Goal: Transaction & Acquisition: Purchase product/service

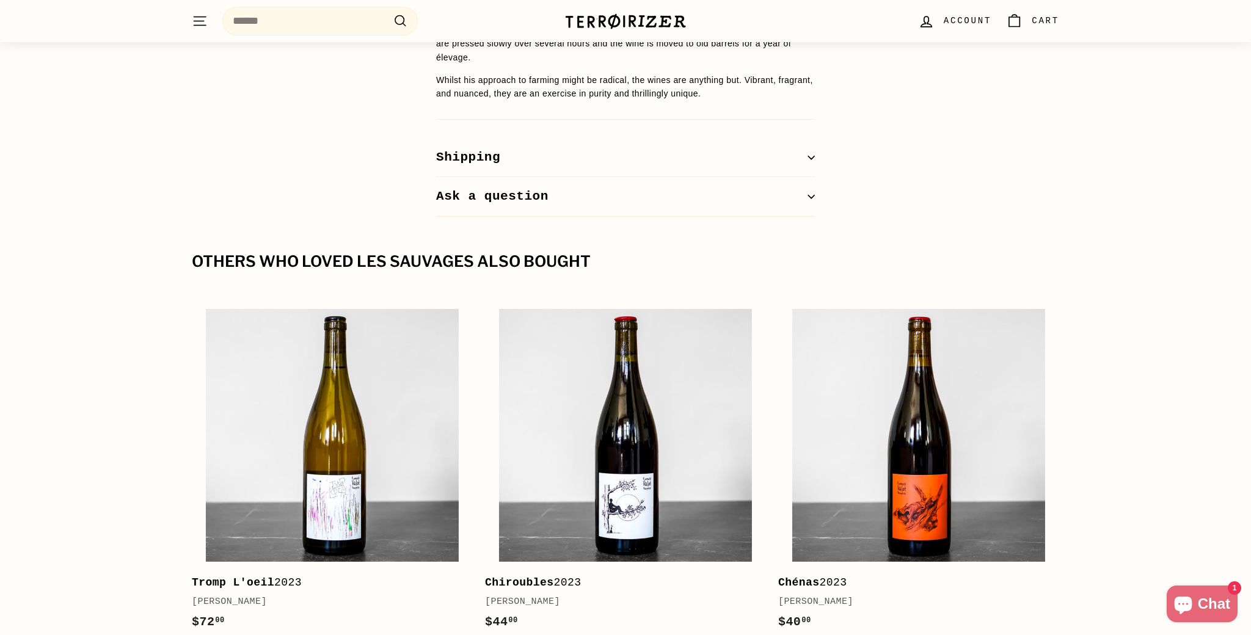
scroll to position [1312, 0]
click at [808, 153] on icon "button" at bounding box center [810, 156] width 7 height 7
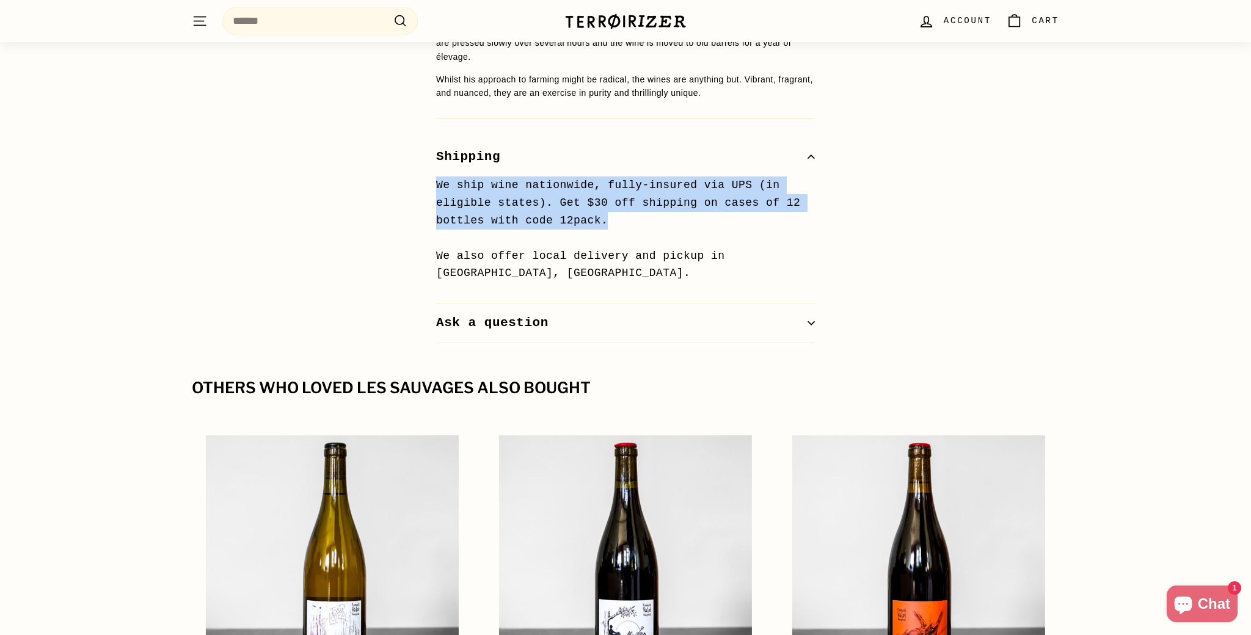
drag, startPoint x: 435, startPoint y: 183, endPoint x: 664, endPoint y: 223, distance: 231.8
click at [664, 223] on p "We ship wine nationwide, fully-insured via UPS (in eligible states). Get $30 of…" at bounding box center [625, 229] width 379 height 106
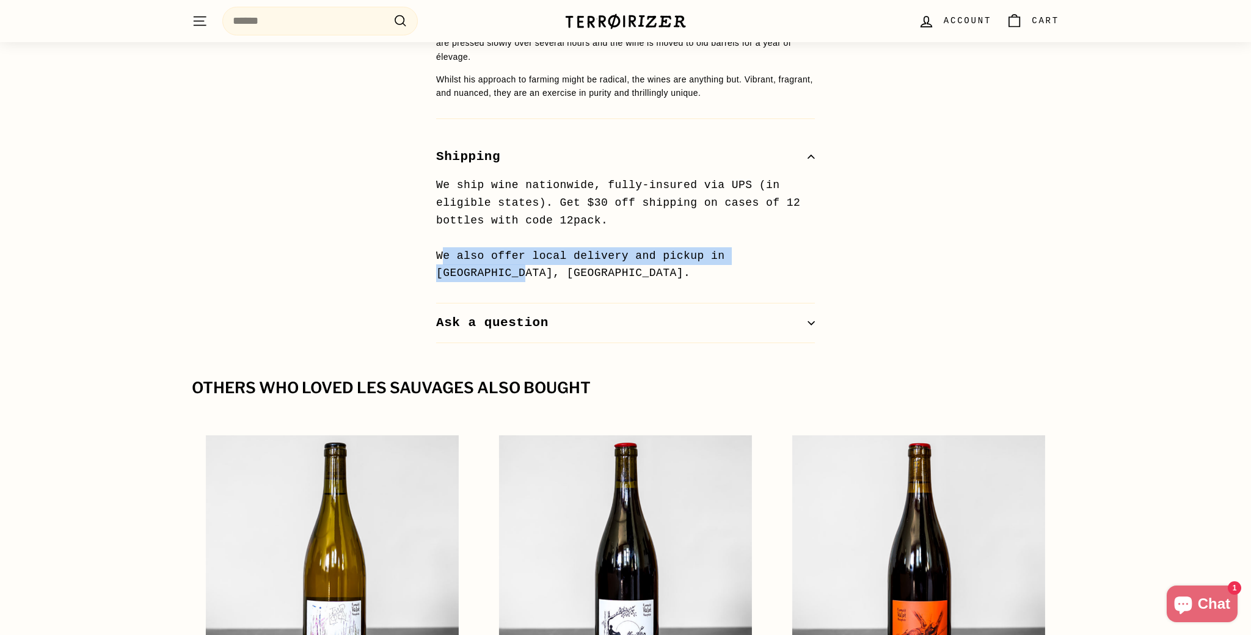
drag, startPoint x: 440, startPoint y: 256, endPoint x: 473, endPoint y: 271, distance: 35.8
click at [472, 271] on p "We ship wine nationwide, fully-insured via UPS (in eligible states). Get $30 of…" at bounding box center [625, 229] width 379 height 106
click at [473, 271] on p "We ship wine nationwide, fully-insured via UPS (in eligible states). Get $30 of…" at bounding box center [625, 229] width 379 height 106
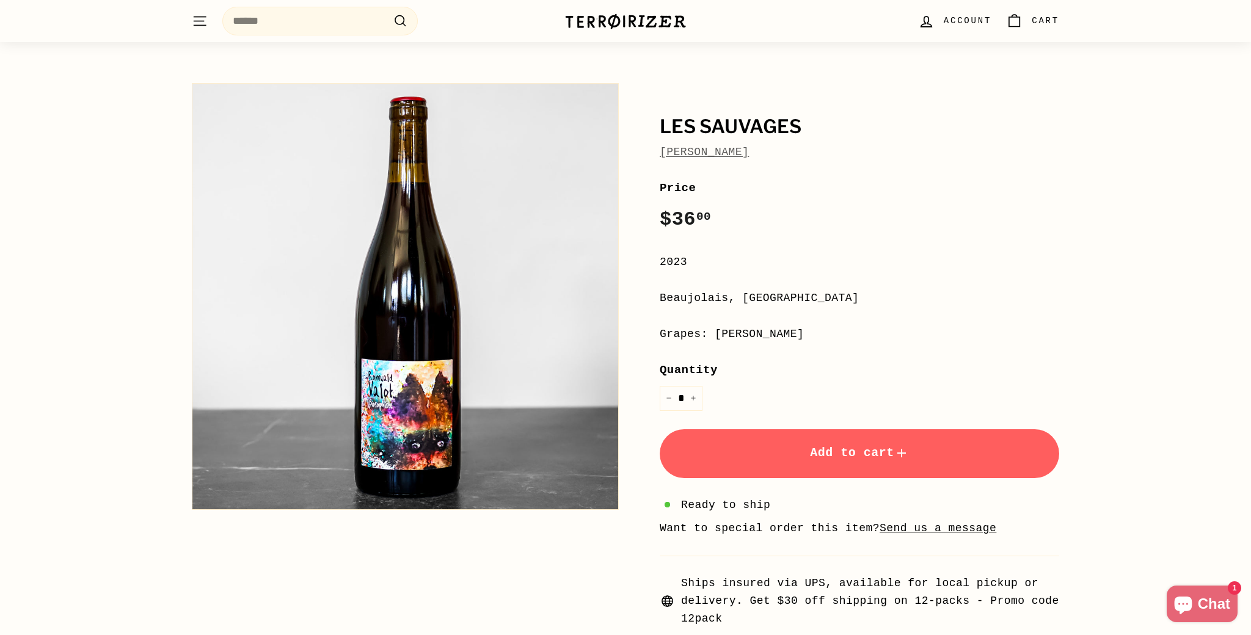
scroll to position [0, 0]
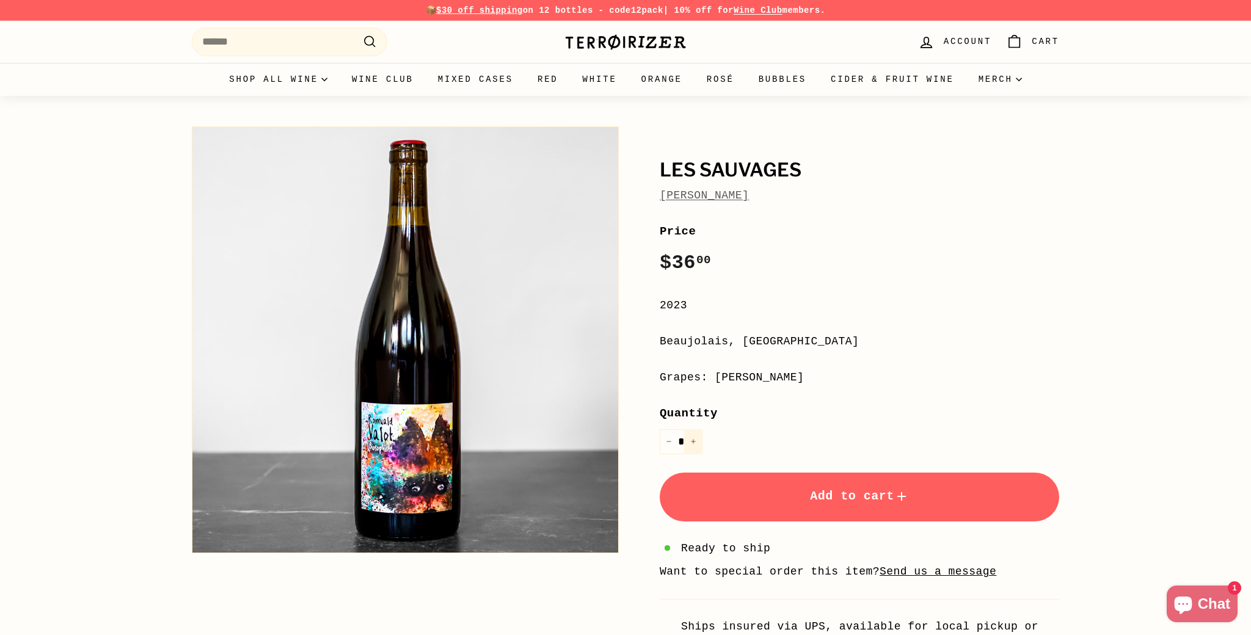
click at [692, 441] on icon "Increase item quantity by one" at bounding box center [693, 441] width 6 height 6
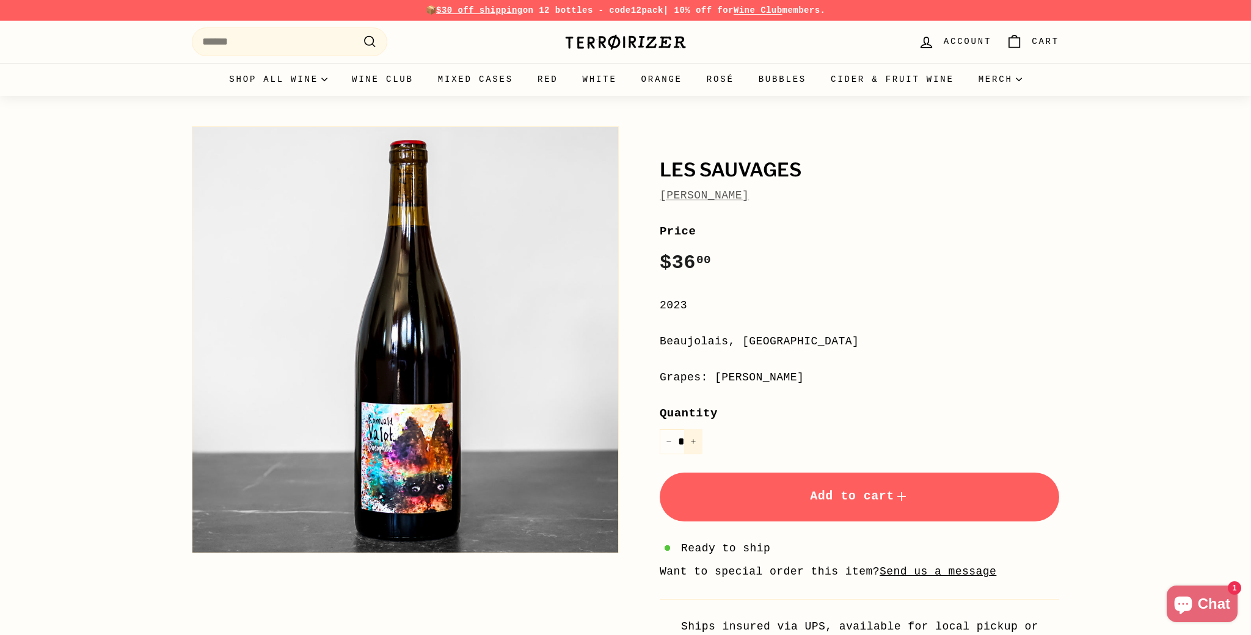
click at [692, 441] on icon "Increase item quantity by one" at bounding box center [693, 441] width 6 height 6
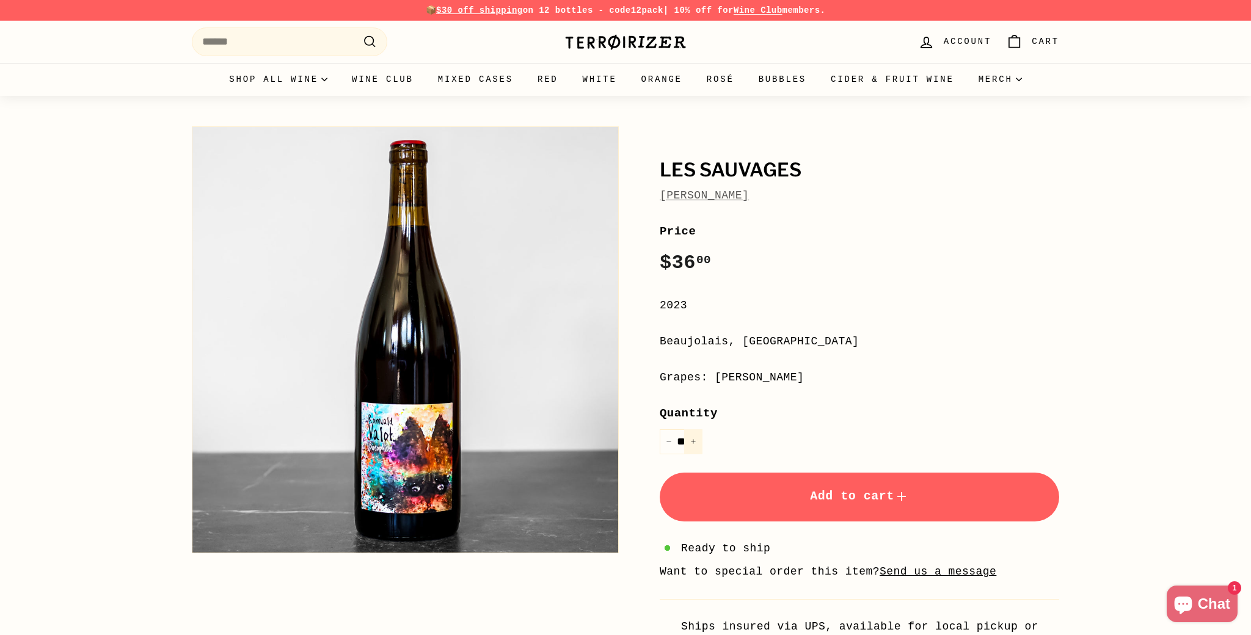
click at [692, 441] on icon "Increase item quantity by one" at bounding box center [693, 441] width 6 height 6
type input "**"
click at [842, 484] on button "Add to cart" at bounding box center [859, 497] width 399 height 49
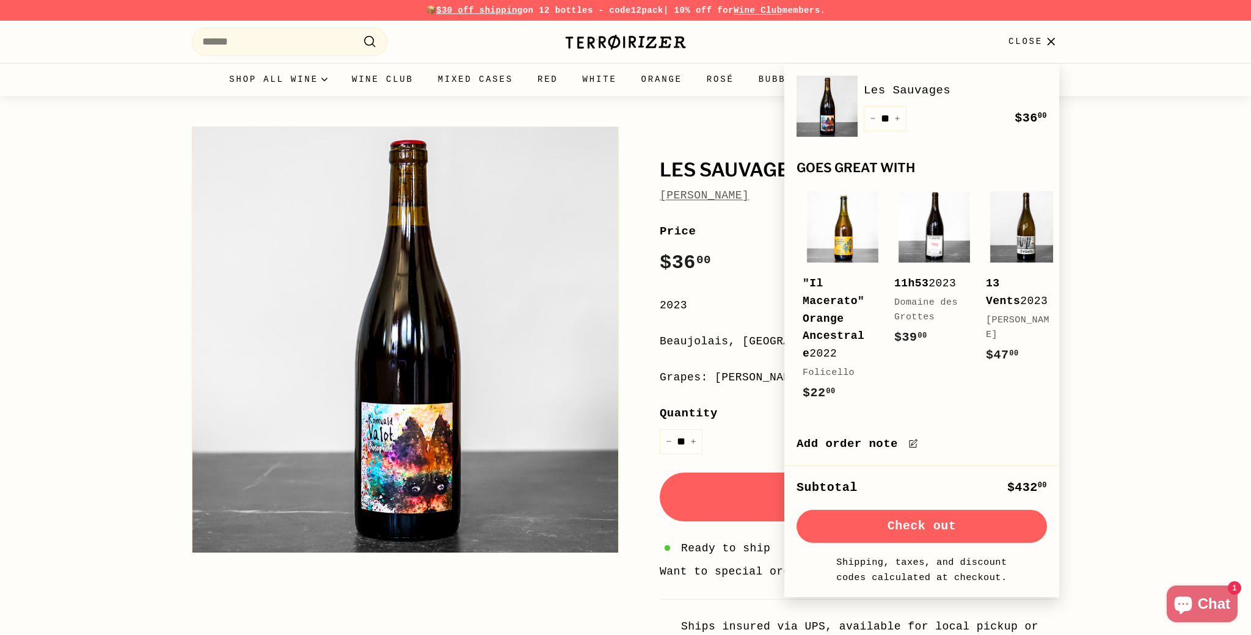
click at [914, 531] on button "Check out" at bounding box center [921, 526] width 250 height 33
click at [1052, 42] on icon "button" at bounding box center [1050, 41] width 7 height 7
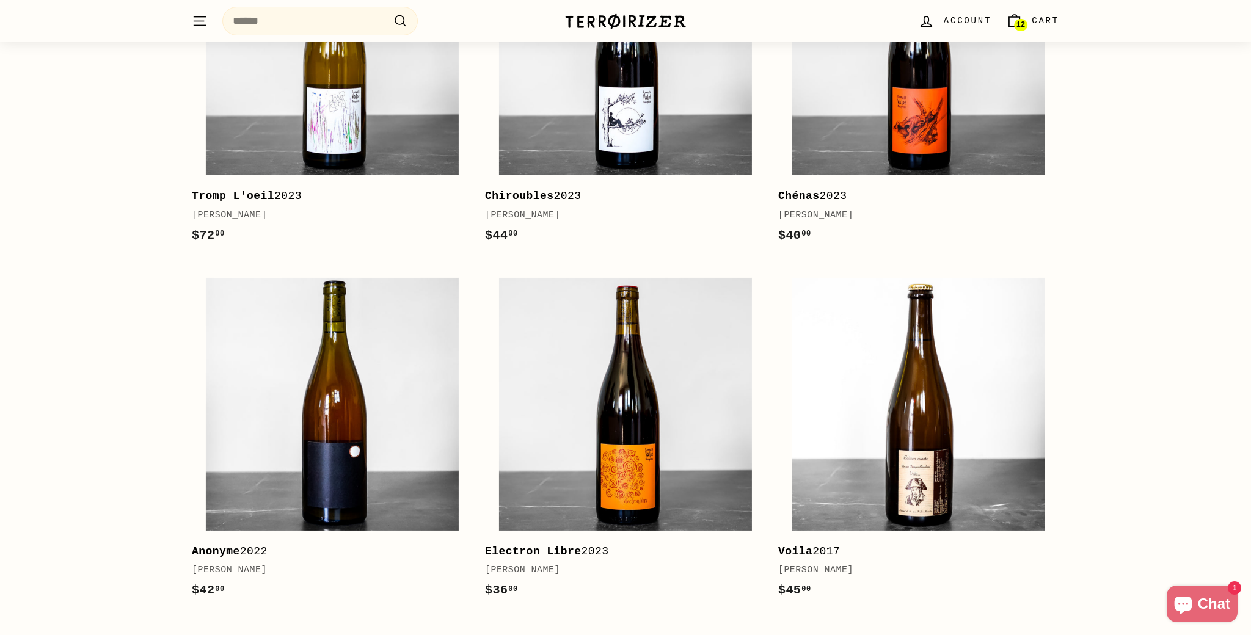
scroll to position [1863, 0]
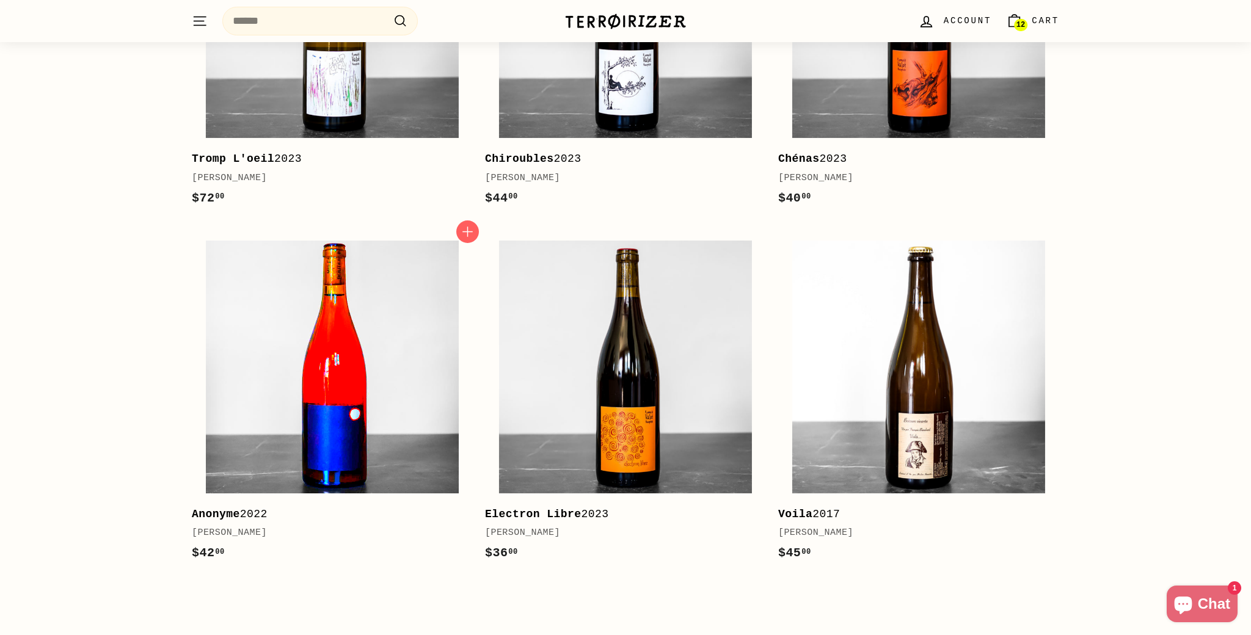
click at [211, 325] on img at bounding box center [332, 367] width 253 height 253
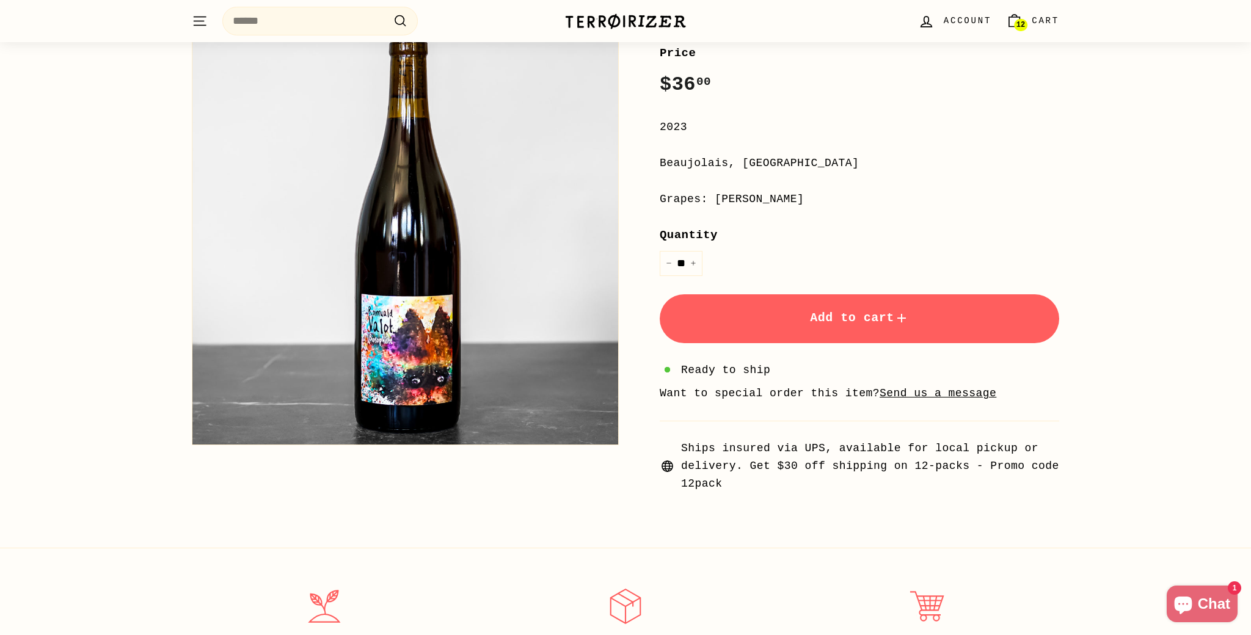
scroll to position [0, 0]
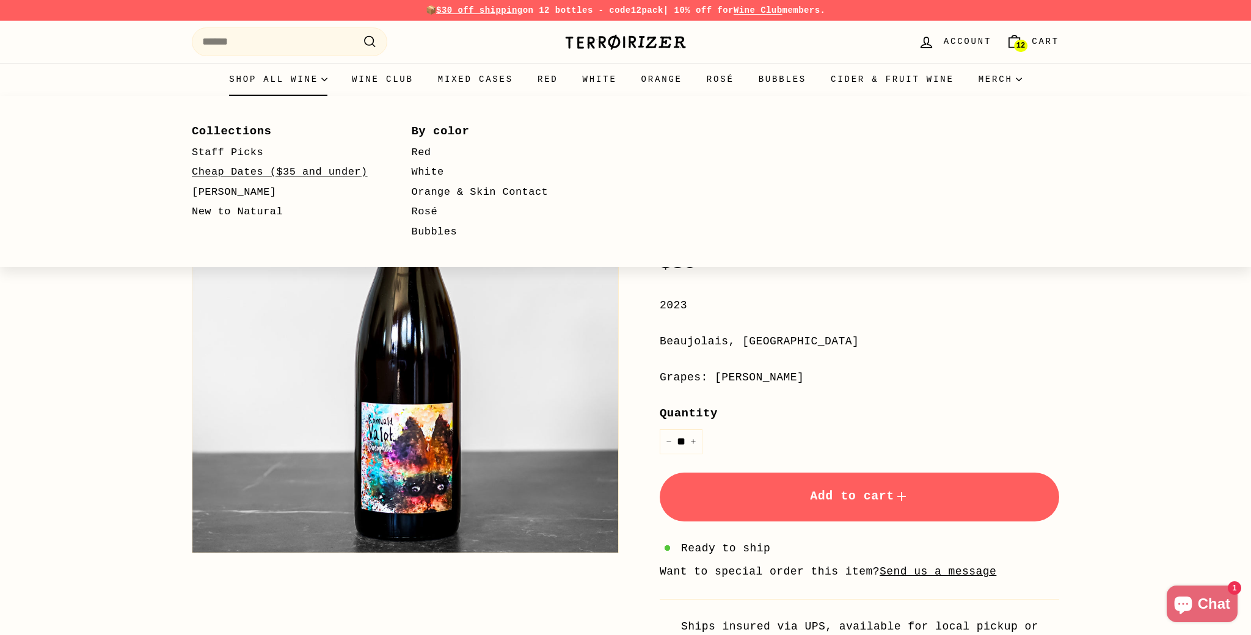
click at [217, 170] on link "Cheap Dates ($35 and under)" at bounding box center [284, 172] width 184 height 20
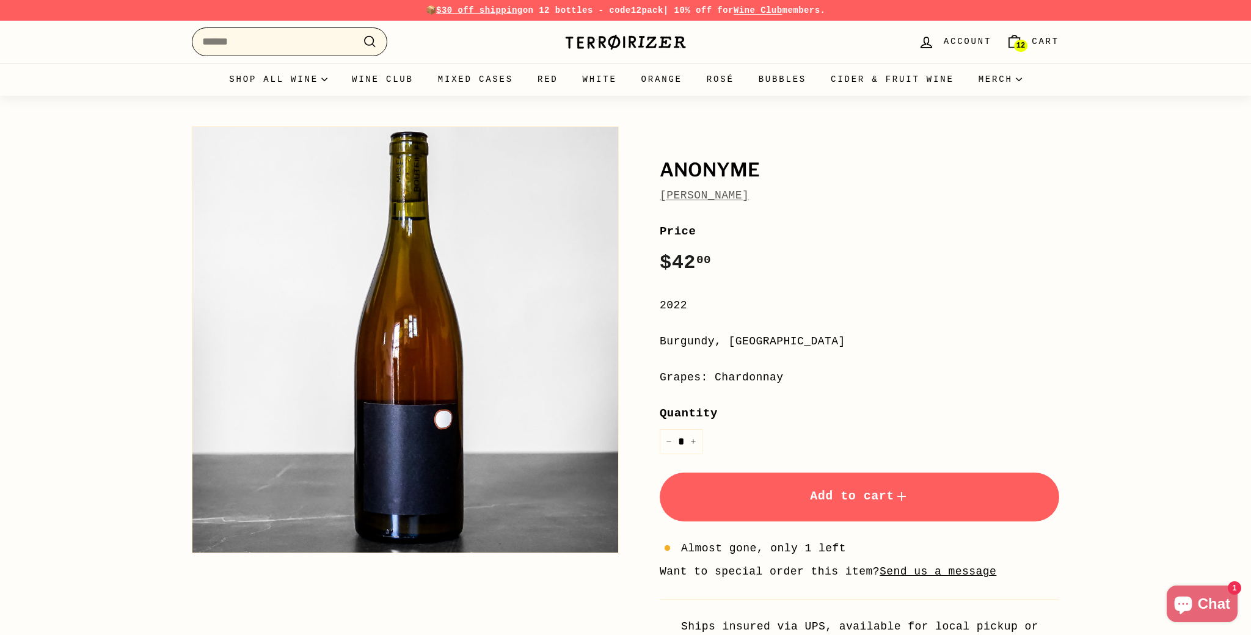
click at [315, 43] on input "Search" at bounding box center [289, 41] width 195 height 29
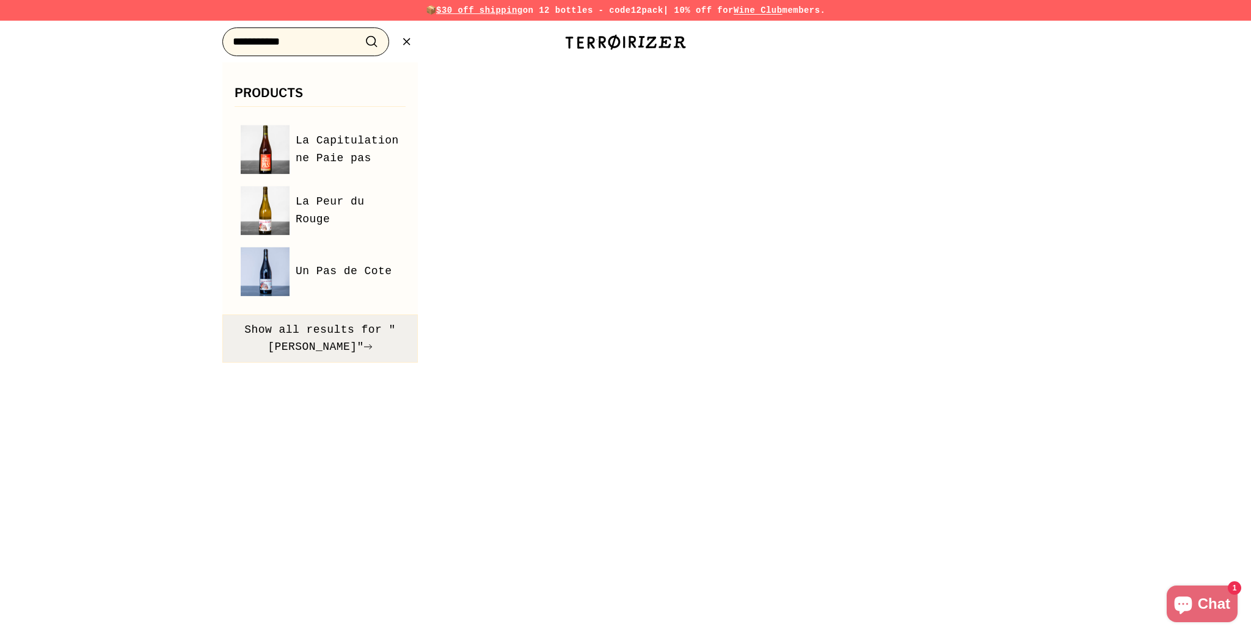
type input "**********"
click at [287, 344] on button "Show all results for "axel prufer"" at bounding box center [319, 338] width 195 height 49
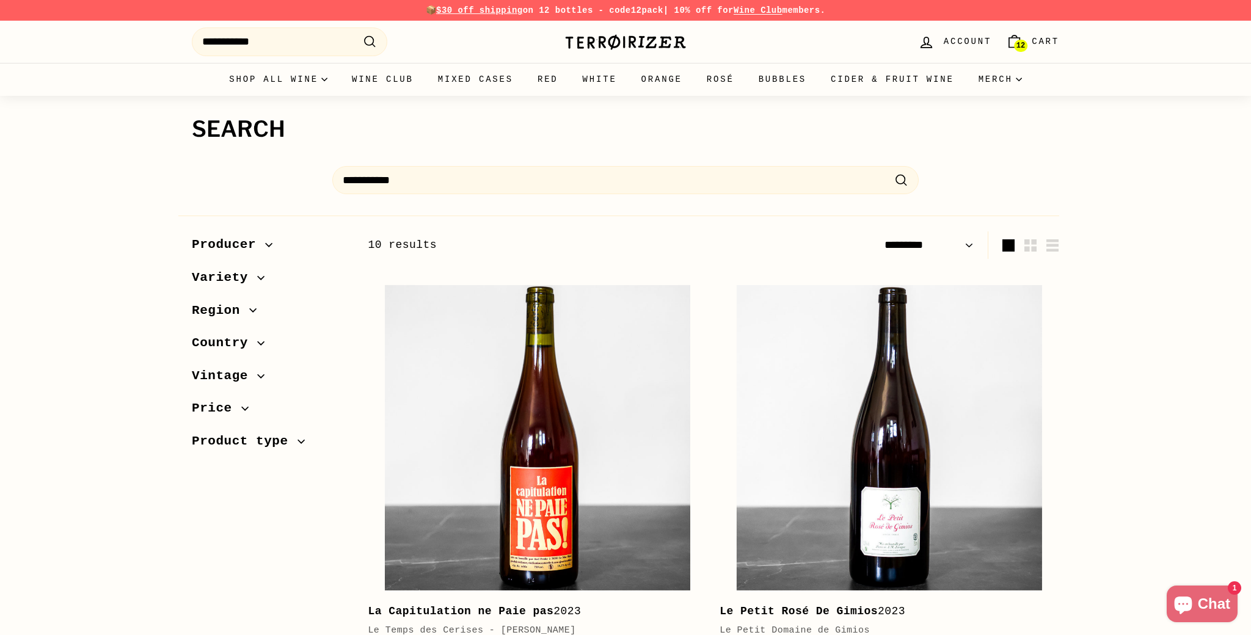
select select "*********"
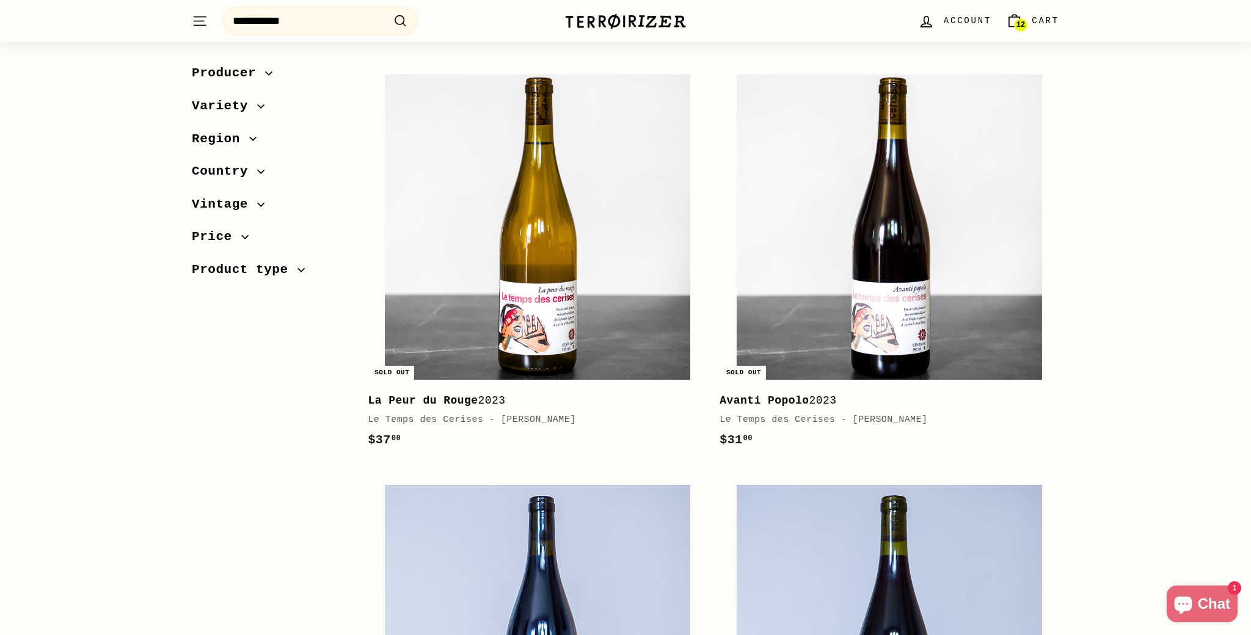
scroll to position [642, 0]
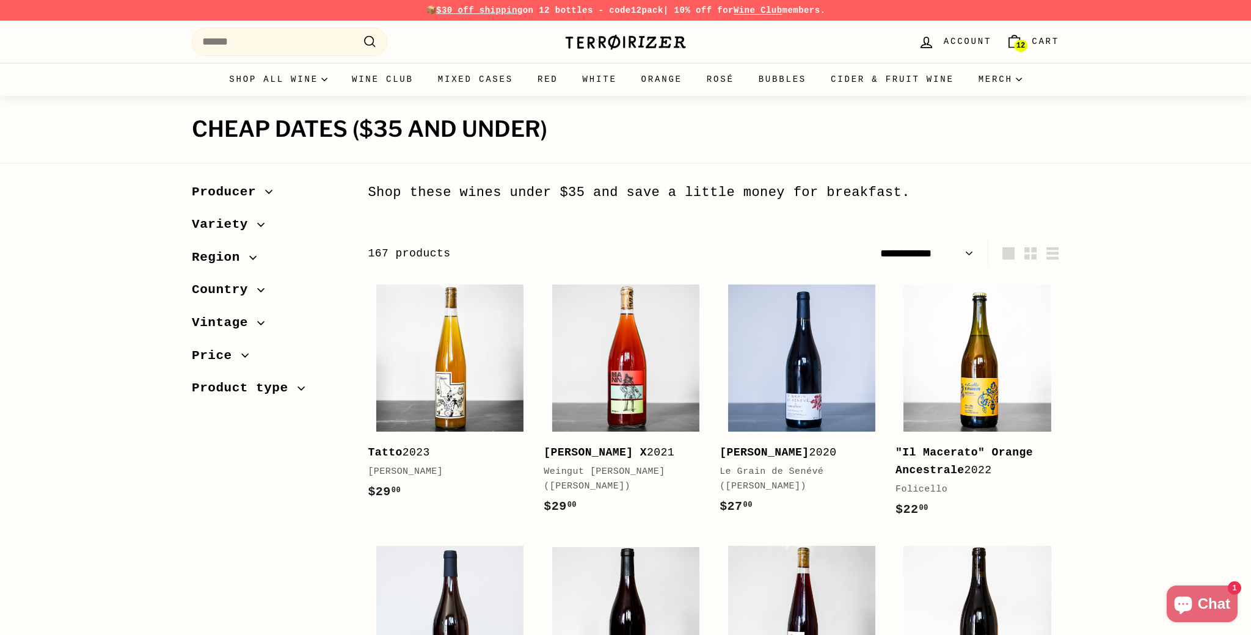
select select "**********"
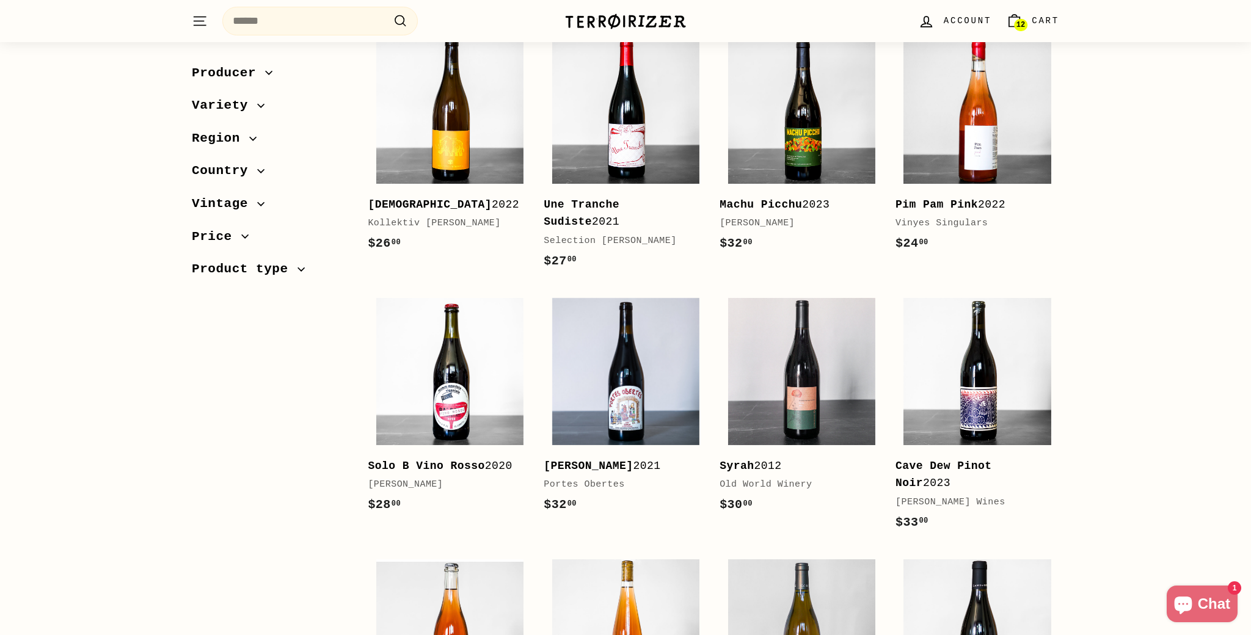
scroll to position [1277, 0]
click at [661, 126] on img at bounding box center [625, 108] width 147 height 147
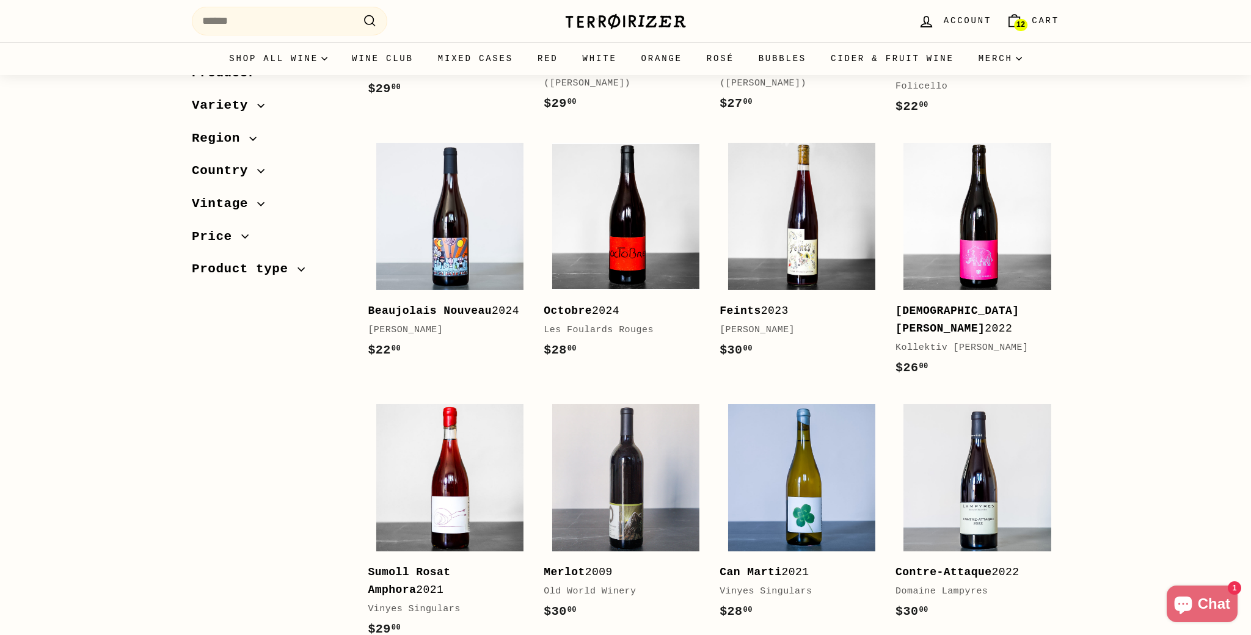
scroll to position [0, 0]
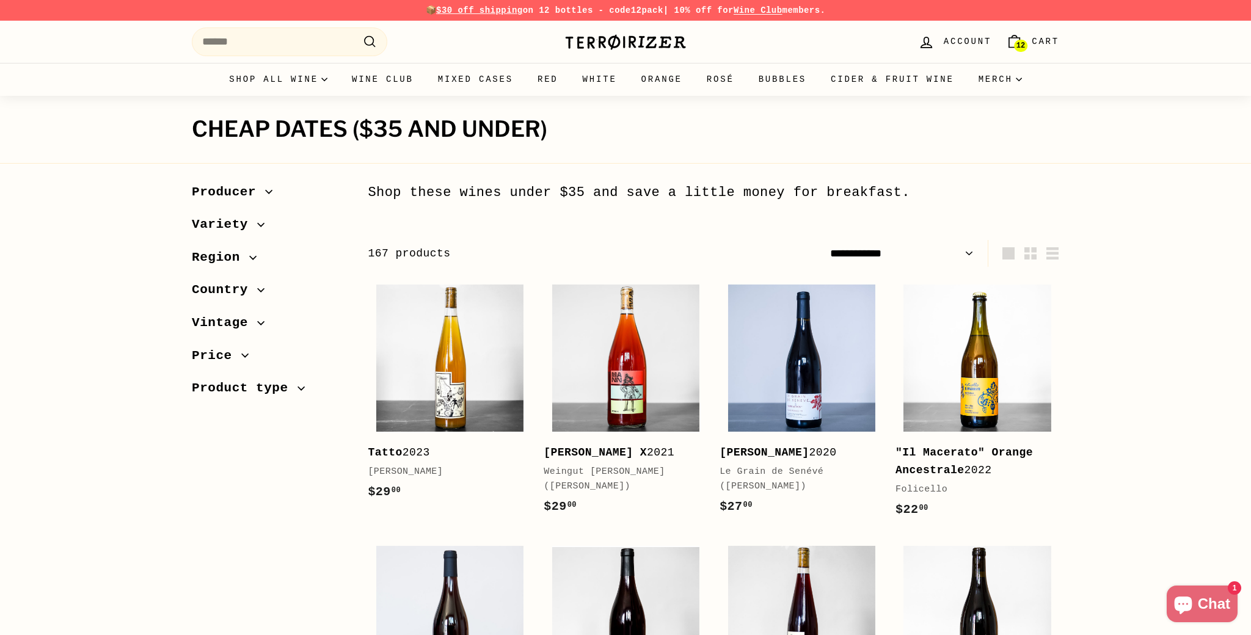
click at [1019, 43] on span "12" at bounding box center [1020, 46] width 9 height 9
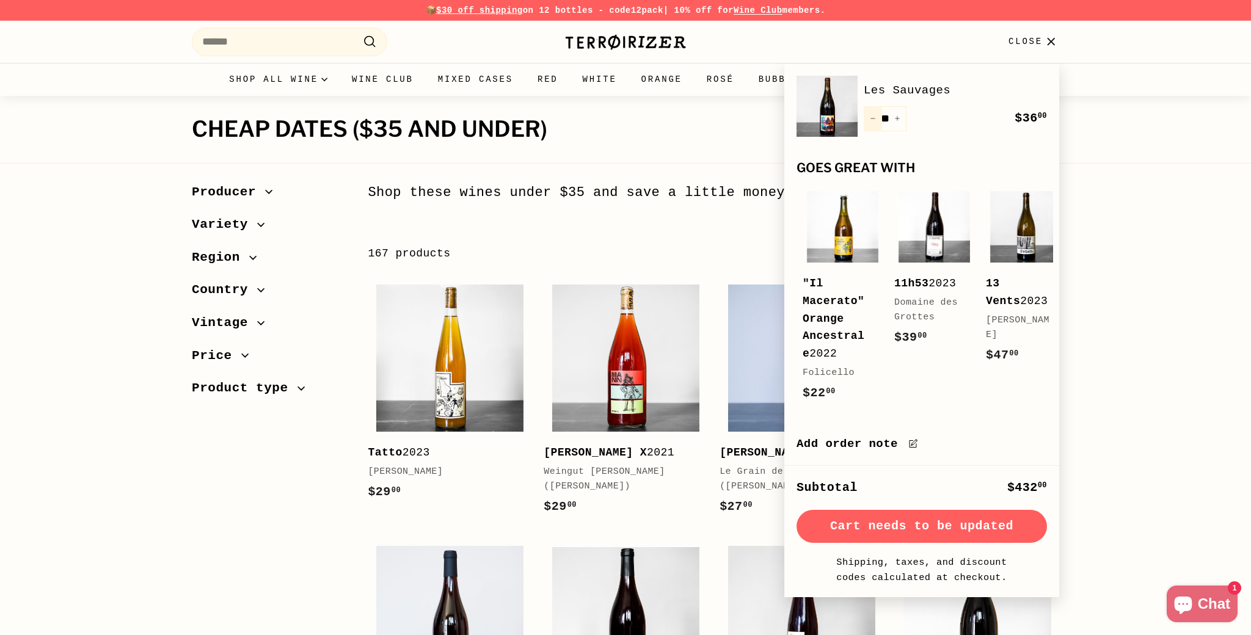
click at [869, 118] on button "−" at bounding box center [872, 118] width 18 height 25
type input "**"
click at [869, 118] on div "Quantity ** − + Remove" at bounding box center [884, 118] width 43 height 25
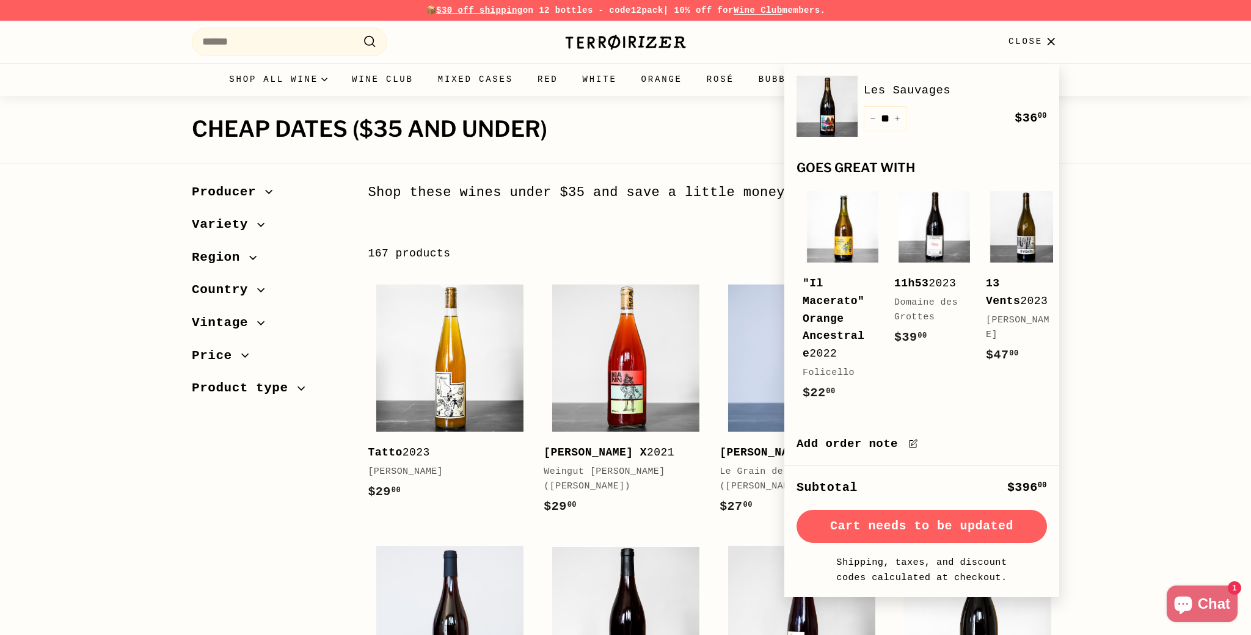
click at [869, 118] on button "−" at bounding box center [872, 118] width 18 height 25
type input "**"
click at [869, 118] on div "Quantity ** − + Remove" at bounding box center [884, 118] width 43 height 25
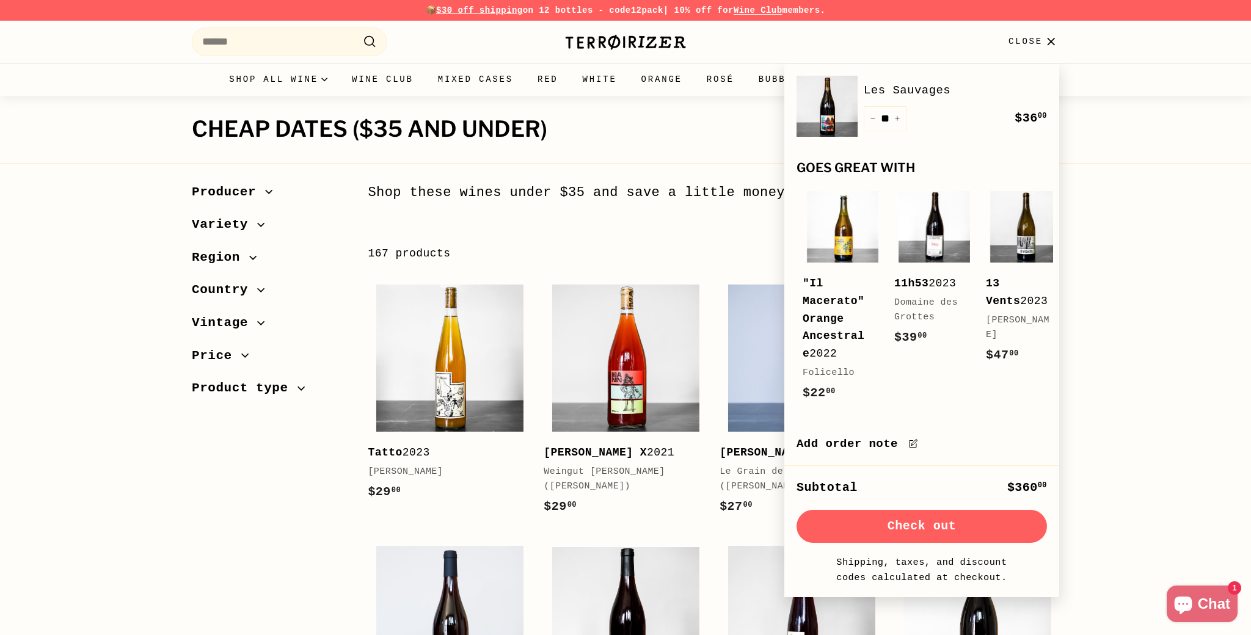
click at [869, 118] on button "−" at bounding box center [872, 118] width 18 height 25
type input "*"
click at [869, 118] on button "−" at bounding box center [872, 118] width 18 height 25
type input "*"
click at [869, 118] on button "−" at bounding box center [872, 118] width 18 height 25
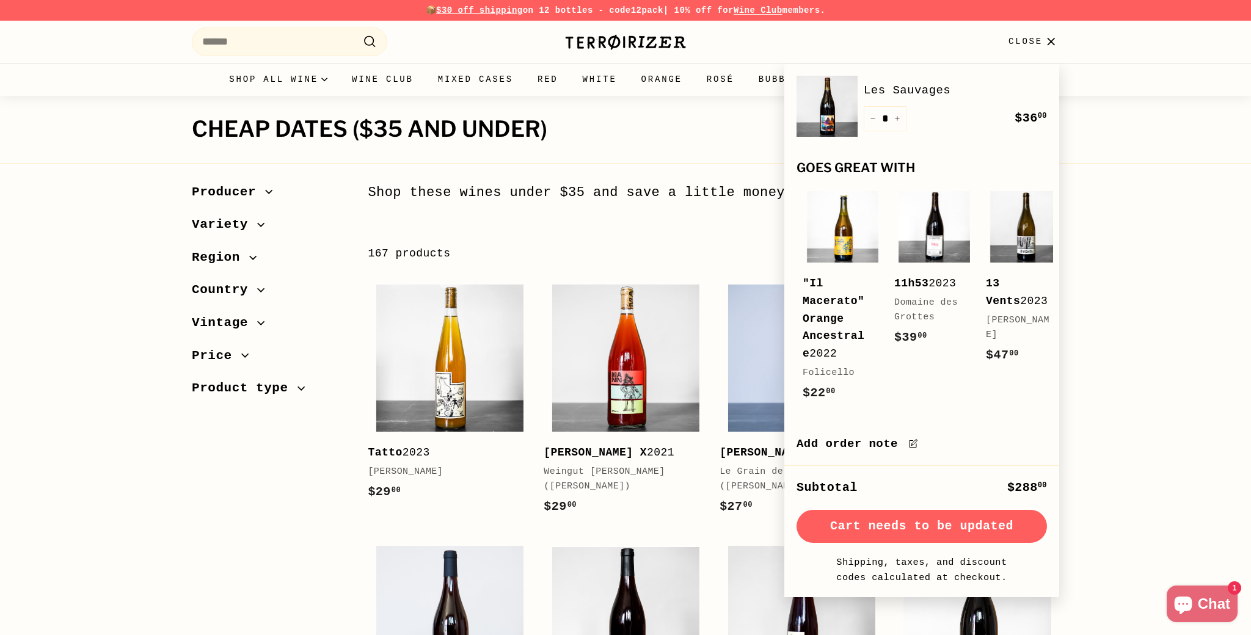
type input "*"
click at [869, 118] on div "Quantity * − + Remove" at bounding box center [884, 118] width 43 height 25
click at [871, 119] on icon "Reduce item quantity by one" at bounding box center [873, 118] width 6 height 6
type input "*"
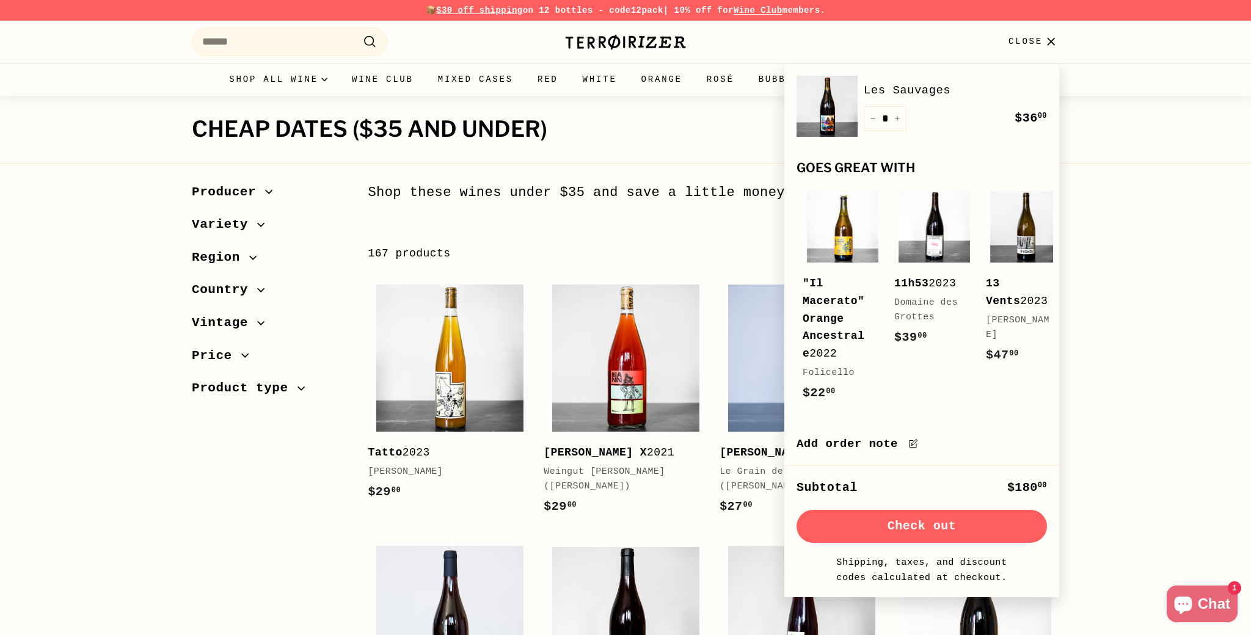
click at [871, 119] on icon "Reduce item quantity by one" at bounding box center [873, 118] width 6 height 6
type input "*"
click at [927, 530] on button "Check out" at bounding box center [921, 526] width 250 height 33
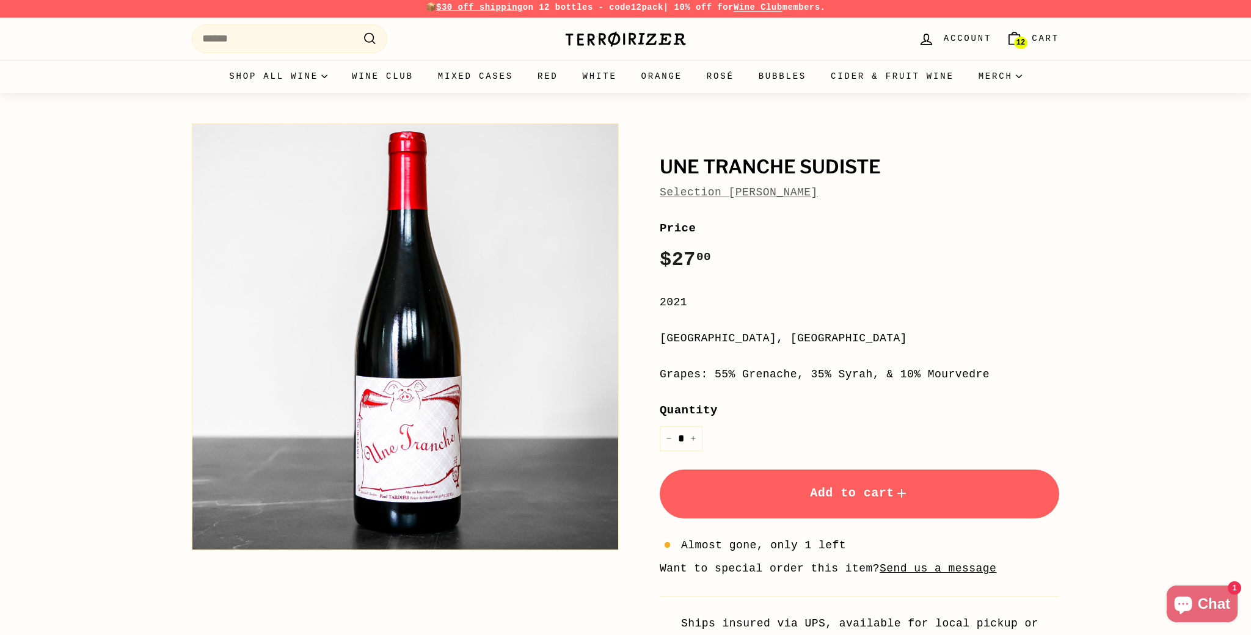
scroll to position [9, 0]
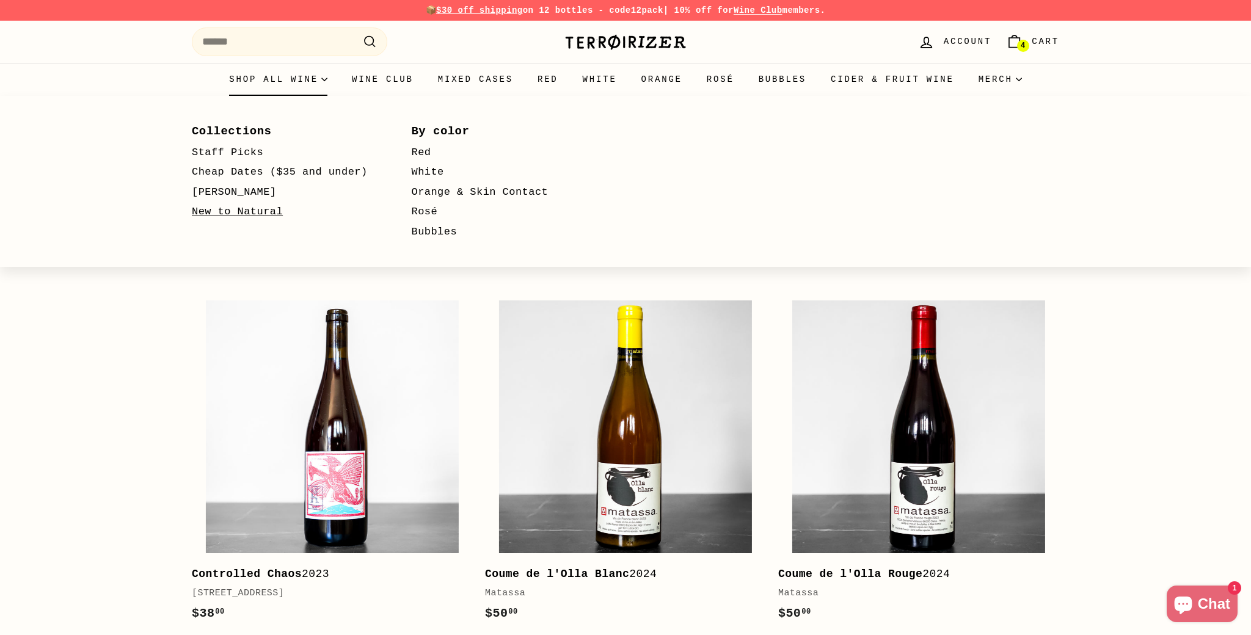
click at [237, 219] on link "New to Natural" at bounding box center [284, 212] width 184 height 20
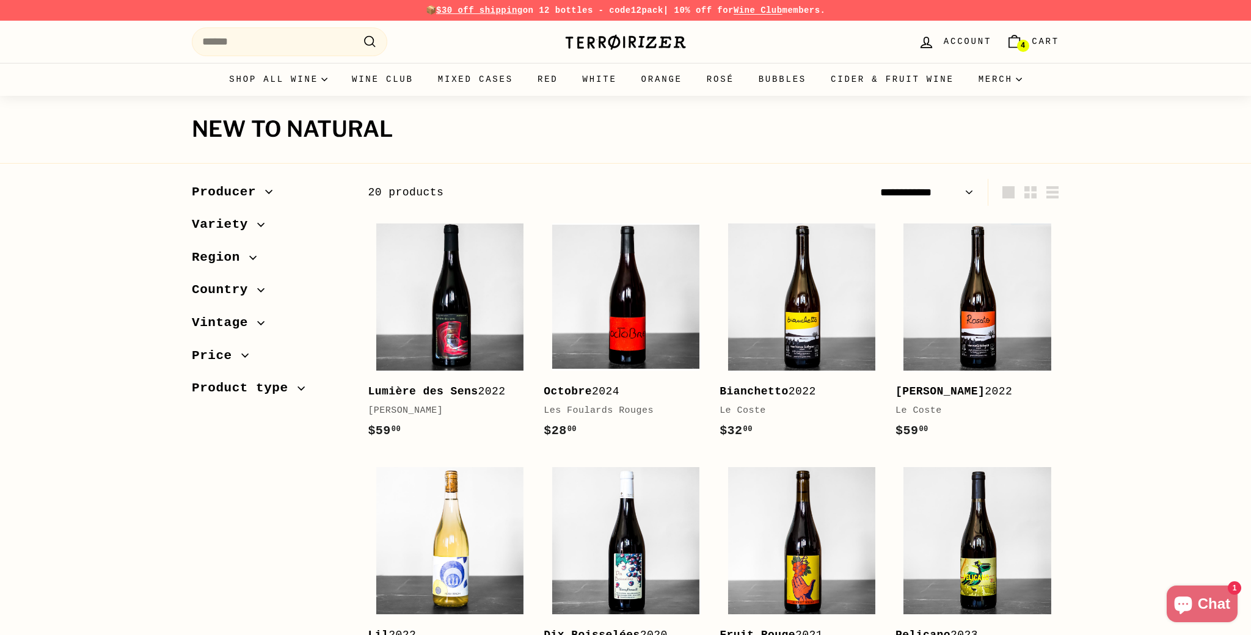
select select "**********"
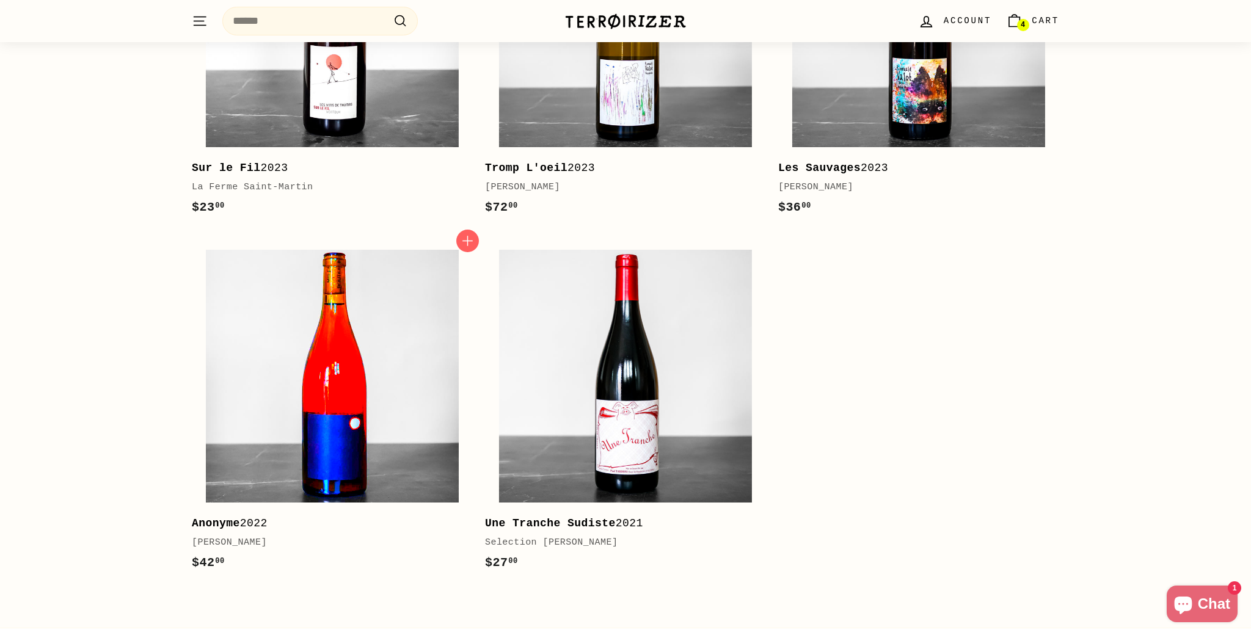
scroll to position [1670, 0]
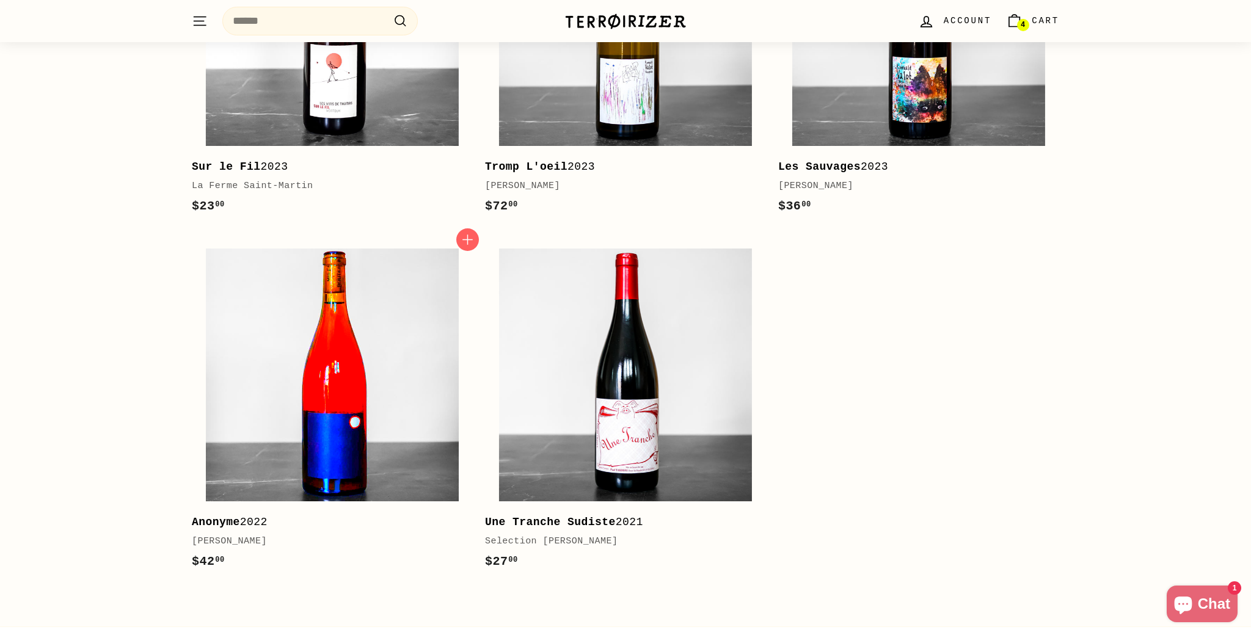
click at [318, 315] on img at bounding box center [332, 375] width 253 height 253
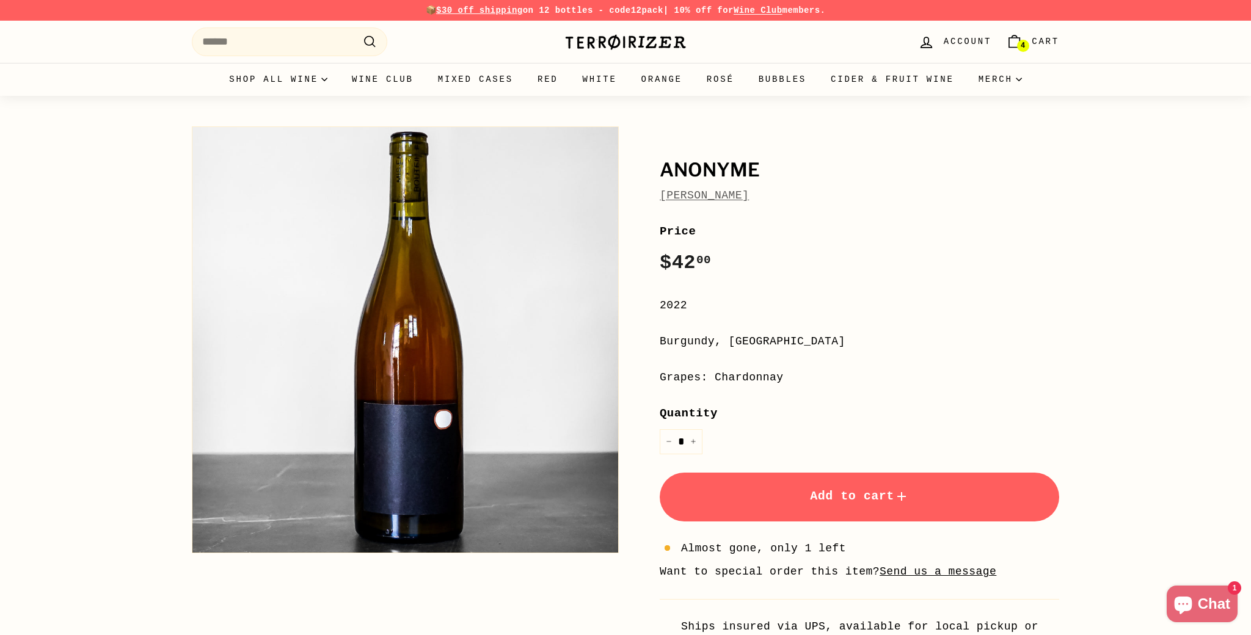
click at [718, 192] on link "[PERSON_NAME]" at bounding box center [704, 195] width 89 height 12
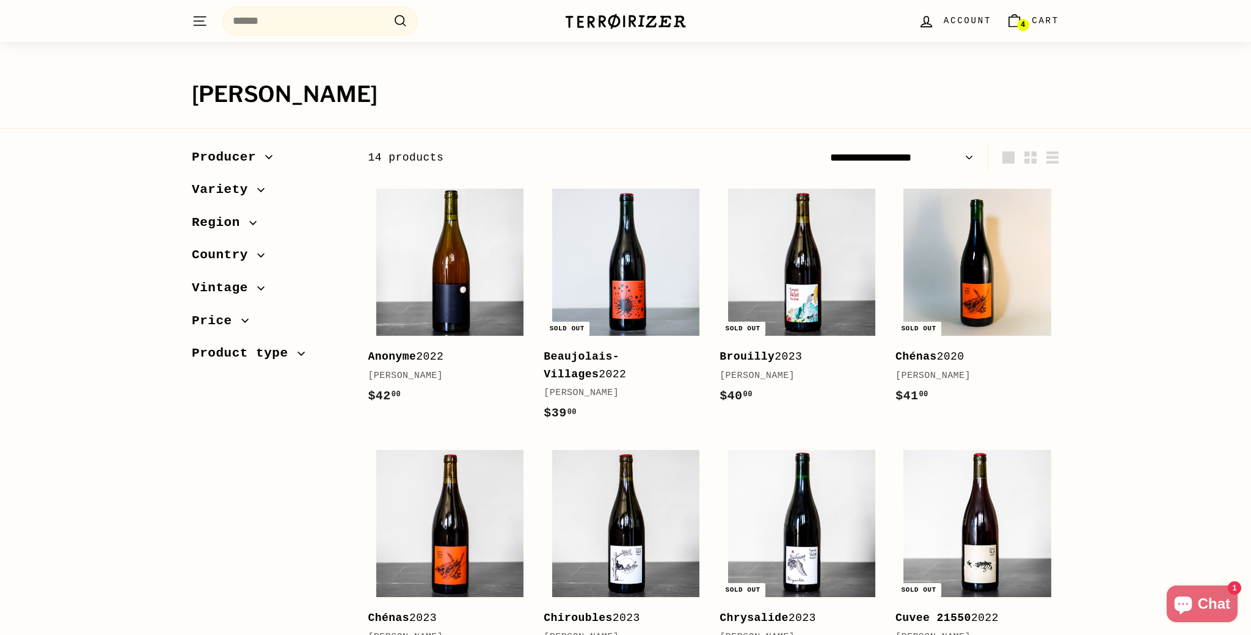
scroll to position [39, 0]
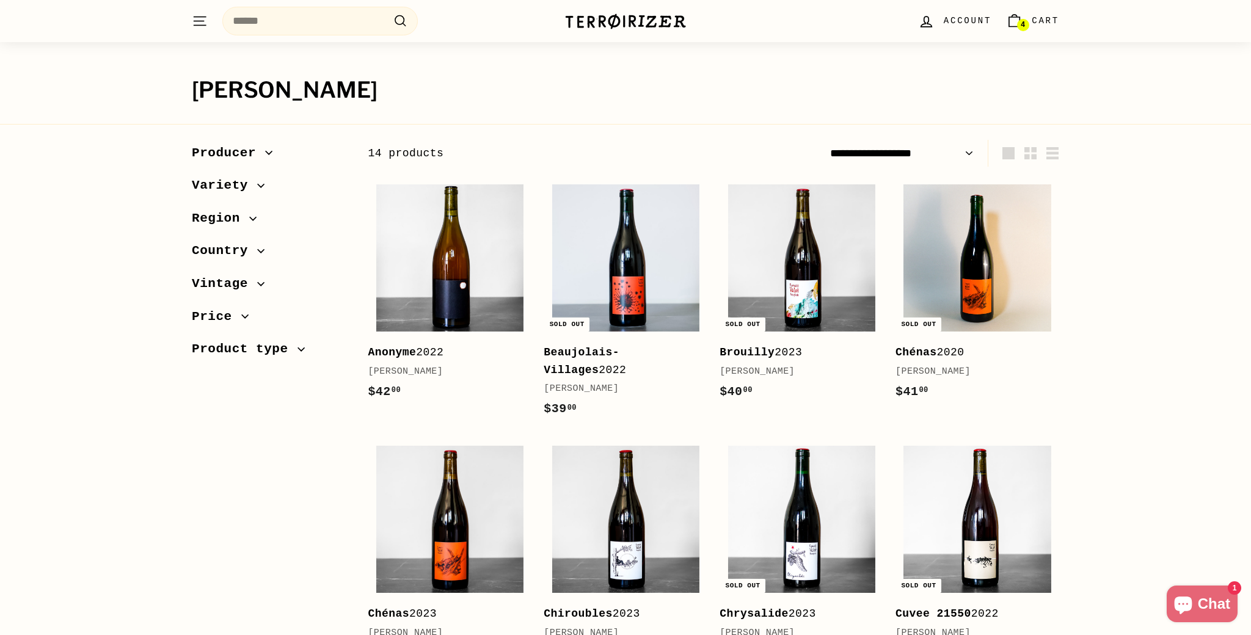
click at [258, 151] on span "Producer" at bounding box center [228, 153] width 73 height 21
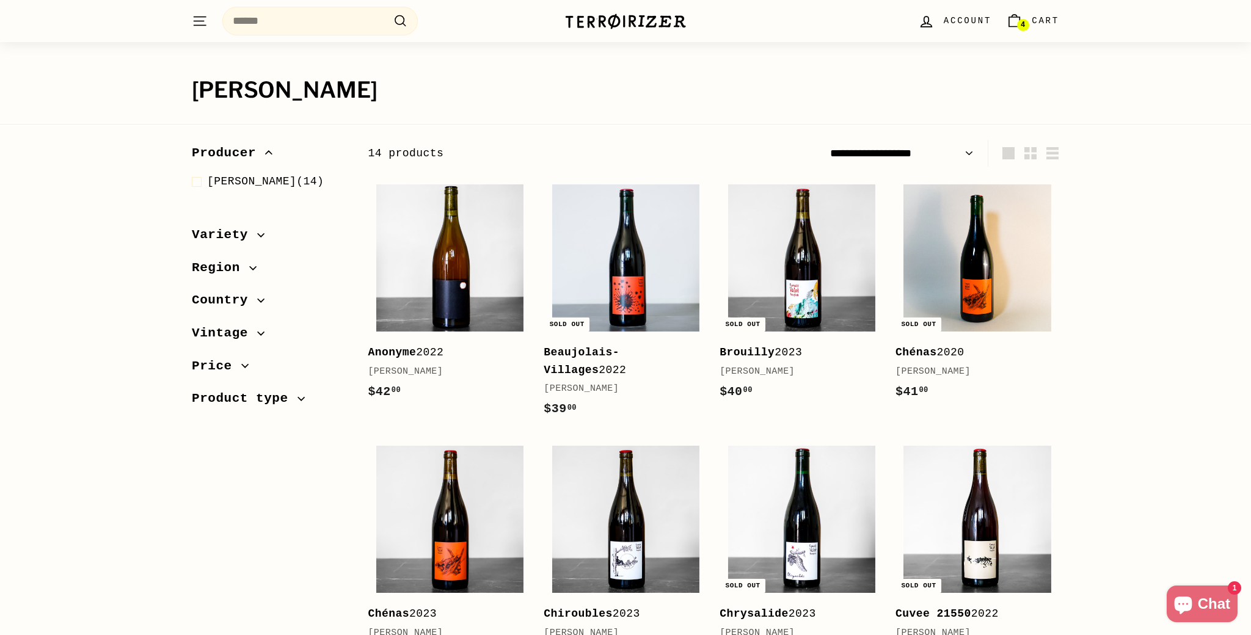
click at [255, 150] on span "Producer" at bounding box center [228, 153] width 73 height 21
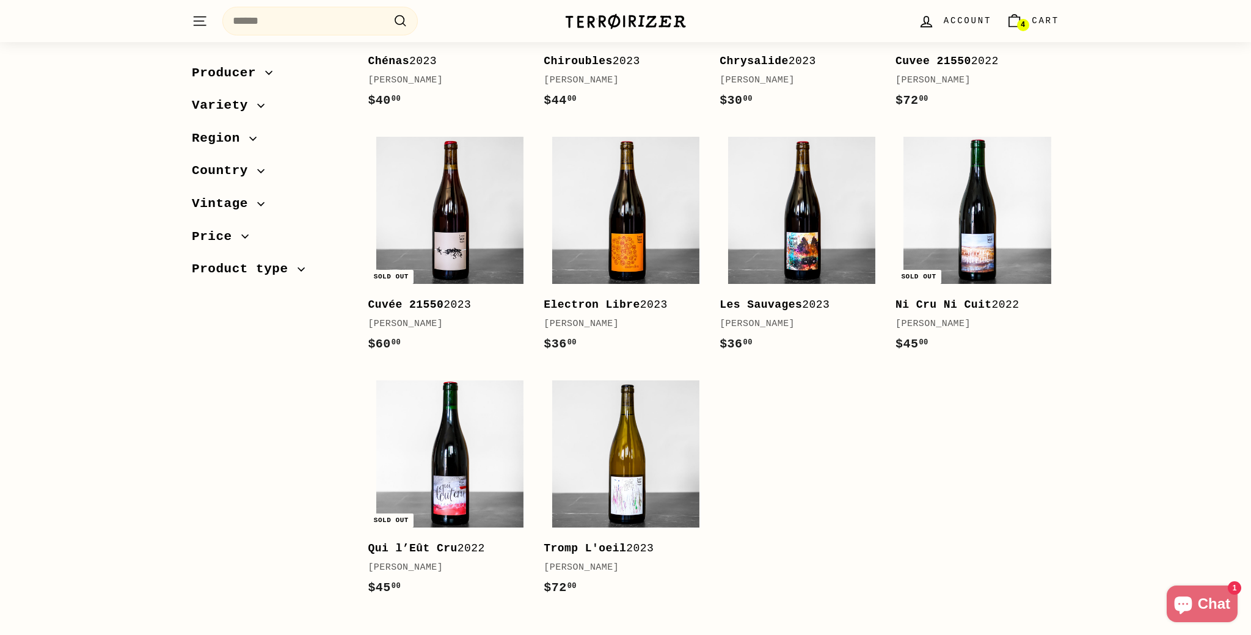
scroll to position [592, 0]
click at [478, 250] on img at bounding box center [449, 209] width 147 height 147
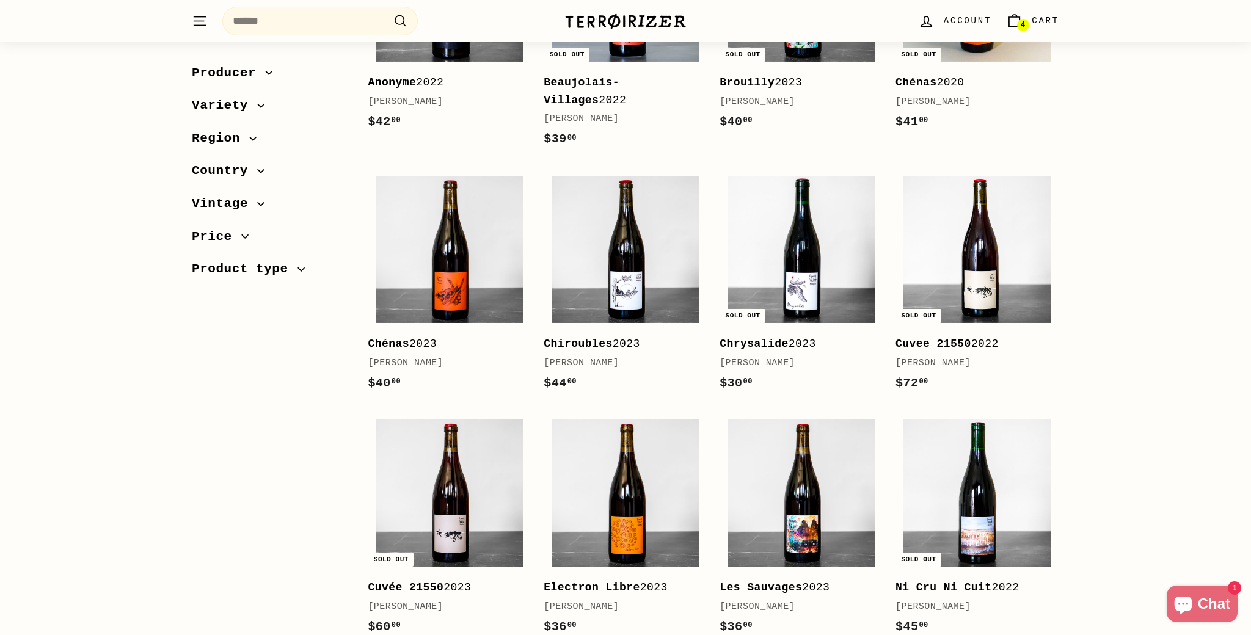
scroll to position [0, 0]
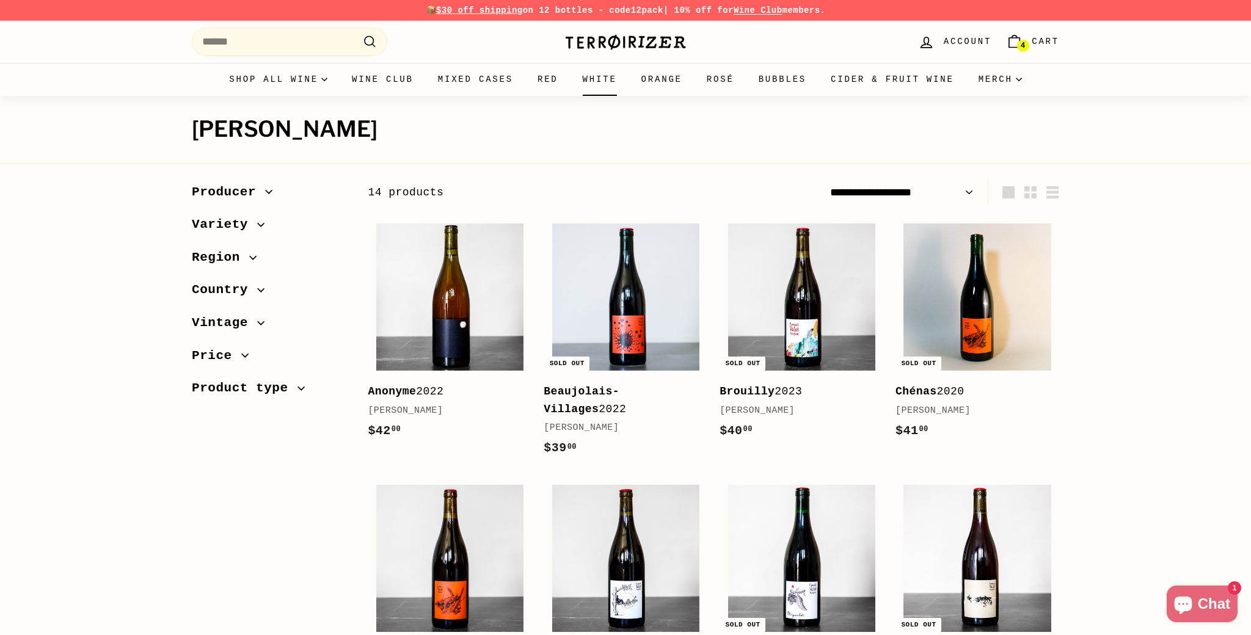
click at [609, 81] on link "White" at bounding box center [599, 79] width 59 height 33
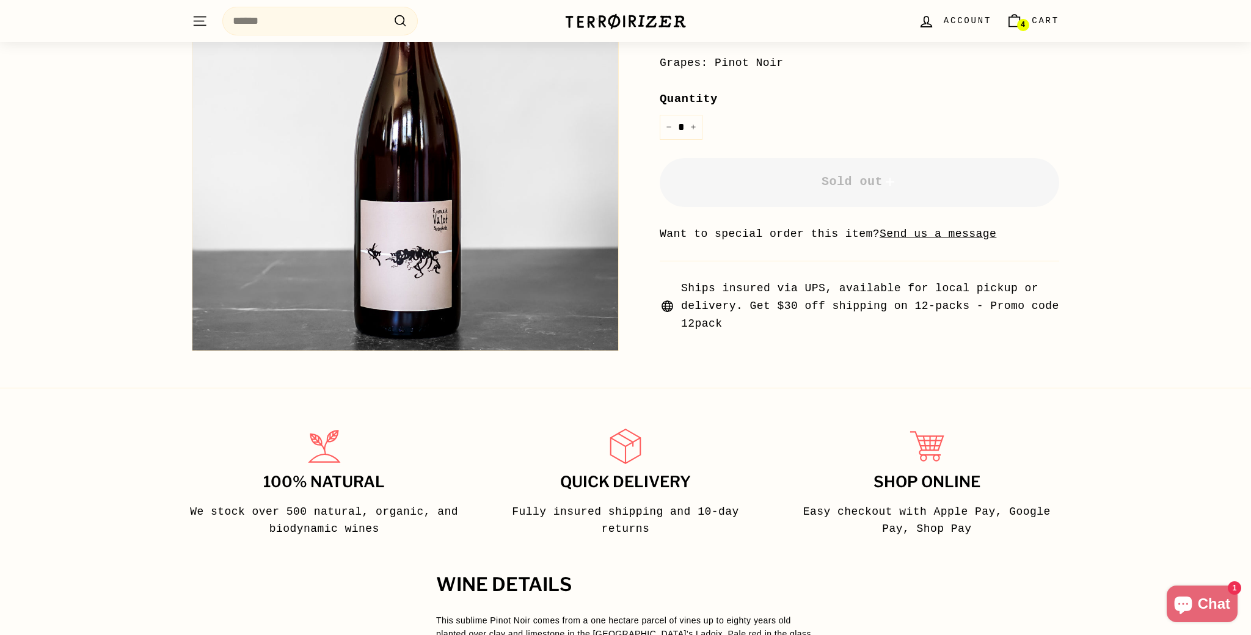
scroll to position [365, 0]
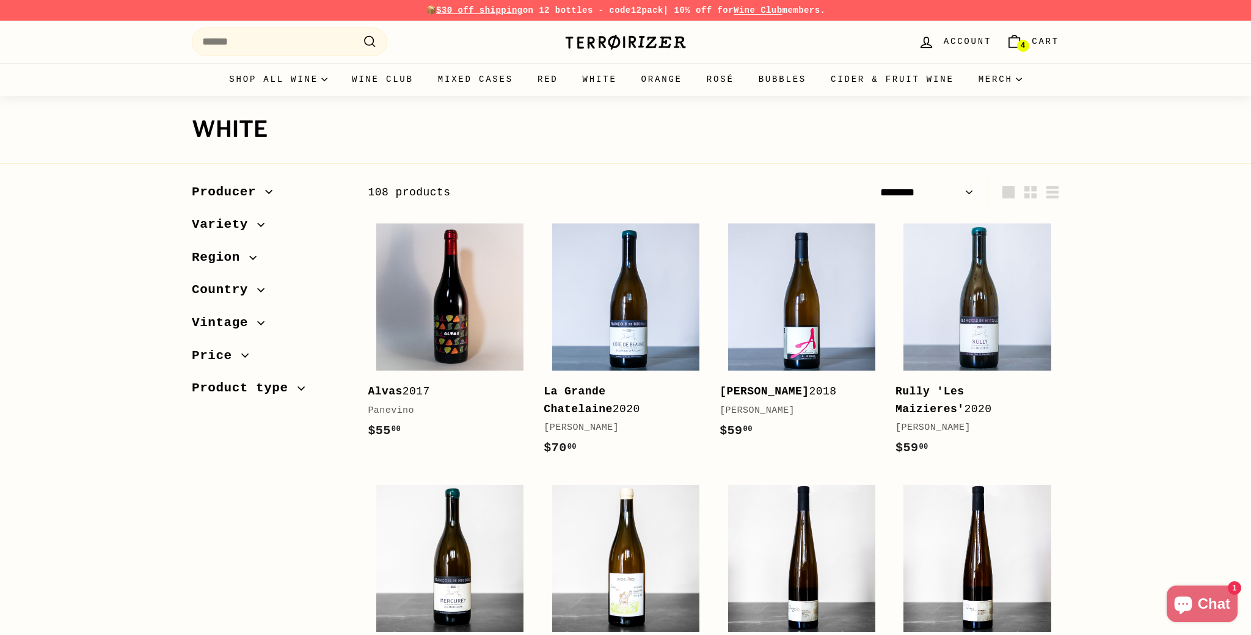
select select "******"
click at [255, 259] on icon "button" at bounding box center [252, 257] width 7 height 7
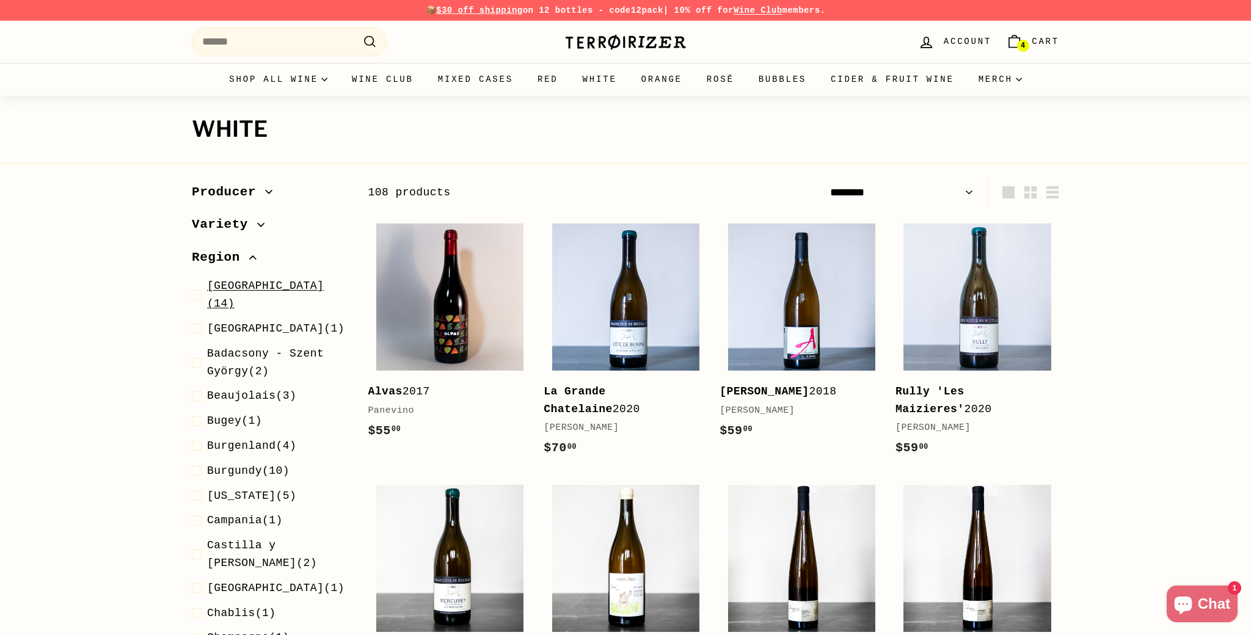
click at [197, 288] on span at bounding box center [199, 294] width 15 height 35
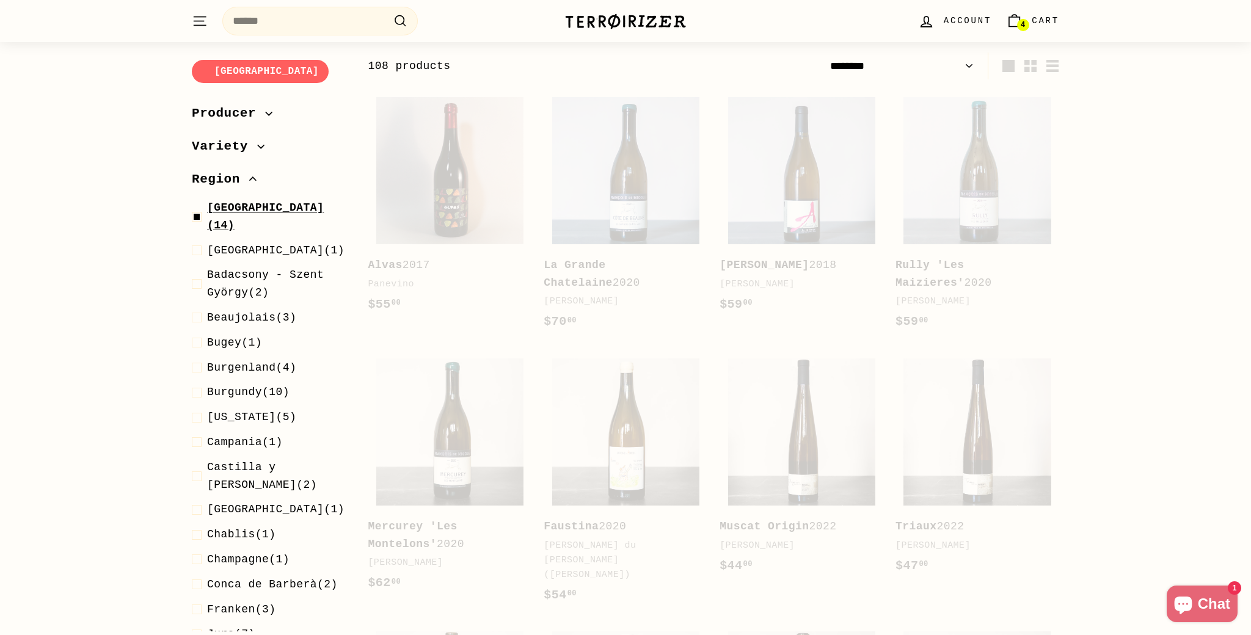
scroll to position [131, 0]
select select "******"
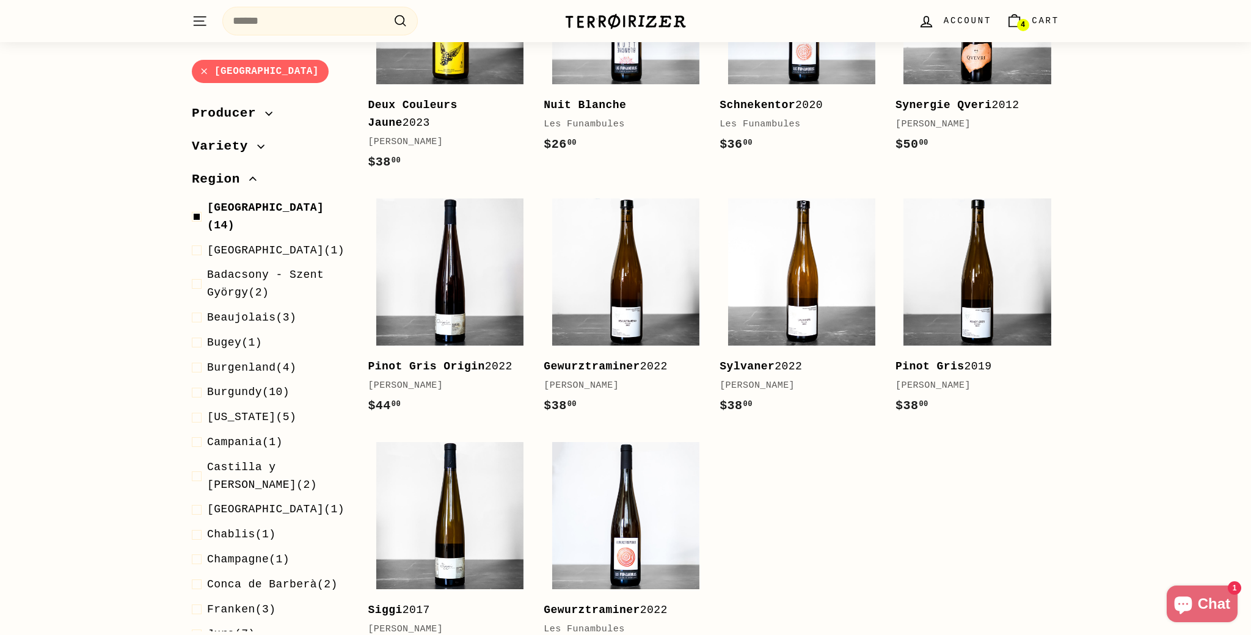
scroll to position [611, 0]
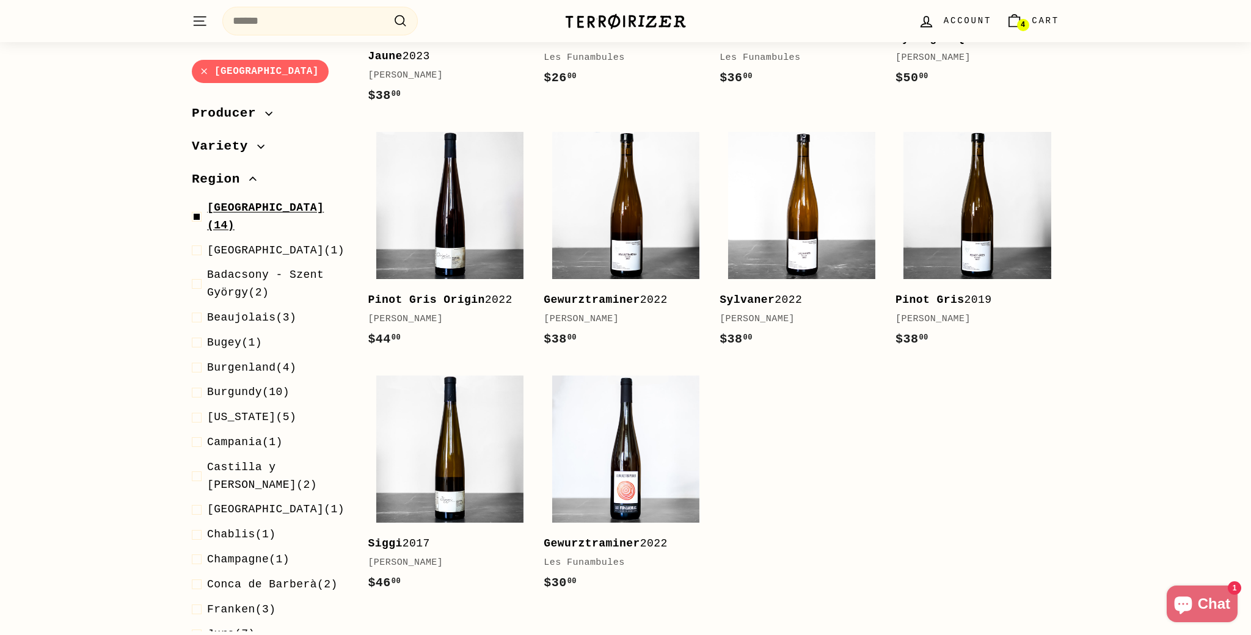
click at [195, 205] on span at bounding box center [199, 217] width 15 height 35
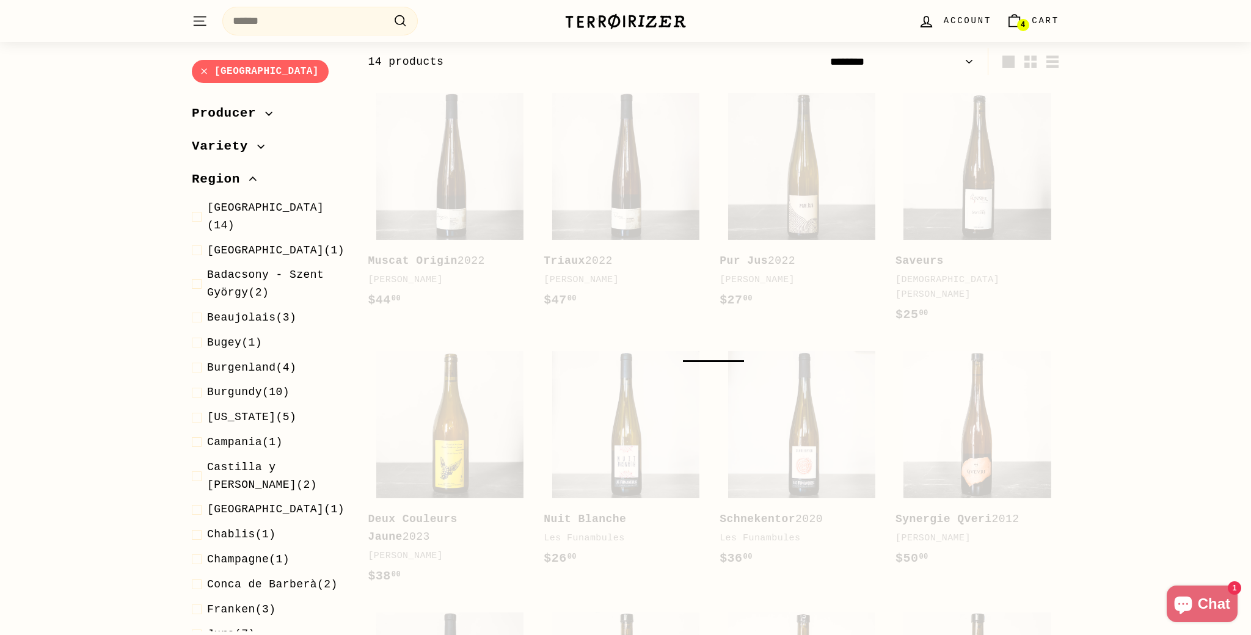
select select "******"
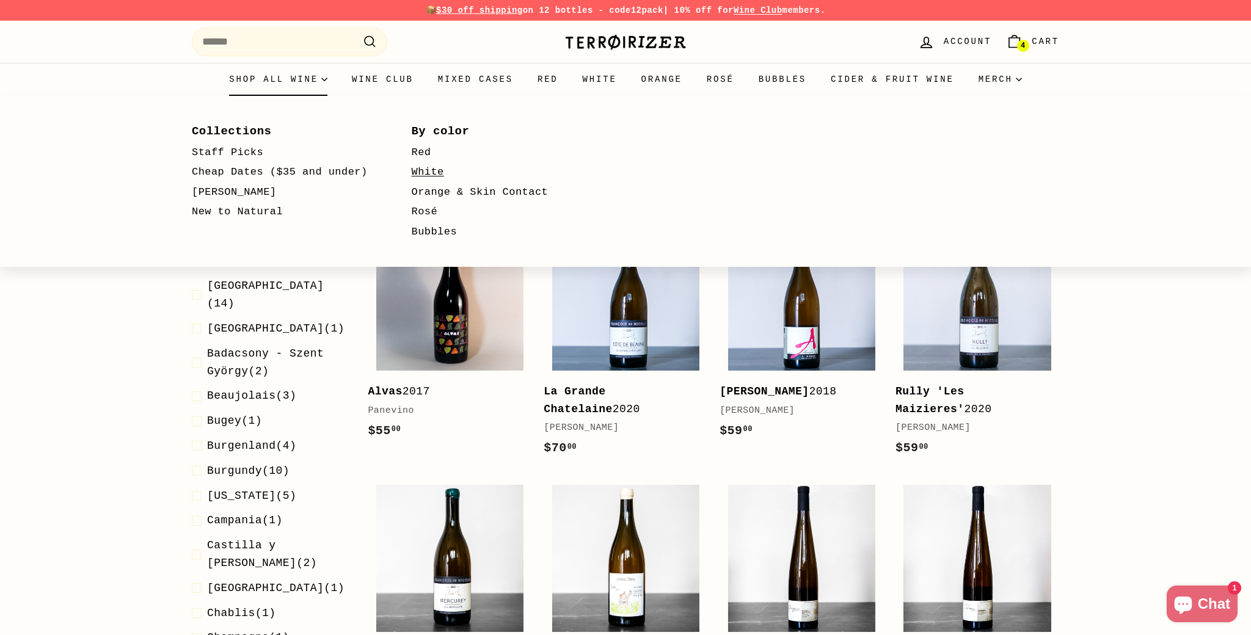
click at [431, 169] on link "White" at bounding box center [504, 172] width 184 height 20
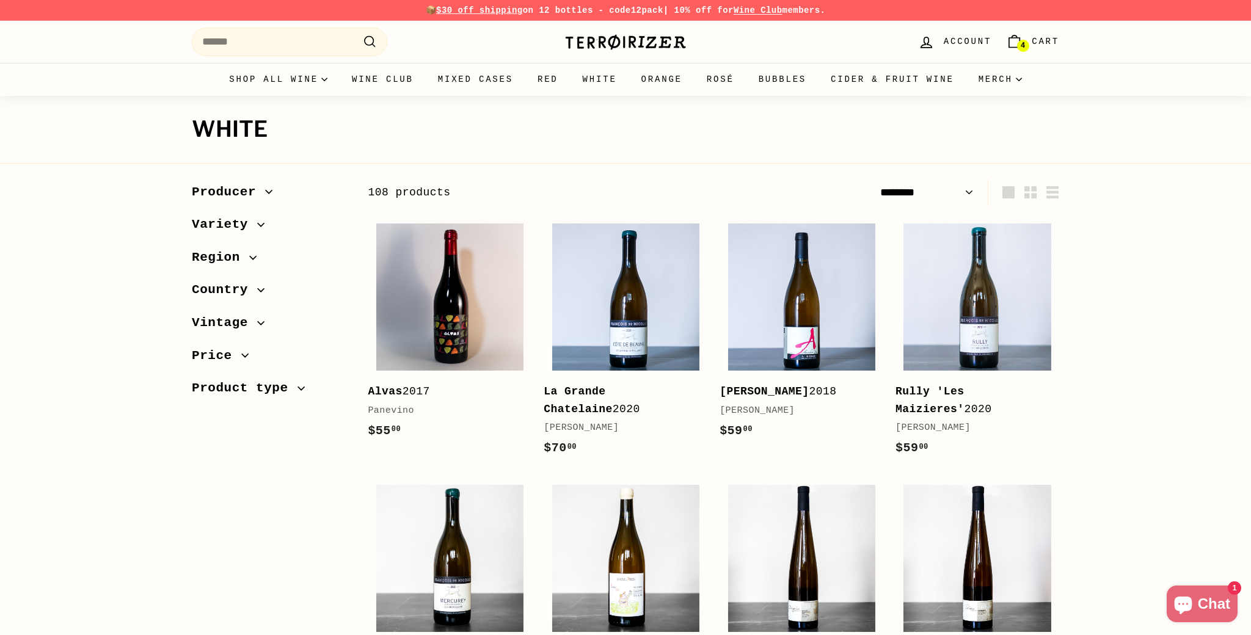
select select "******"
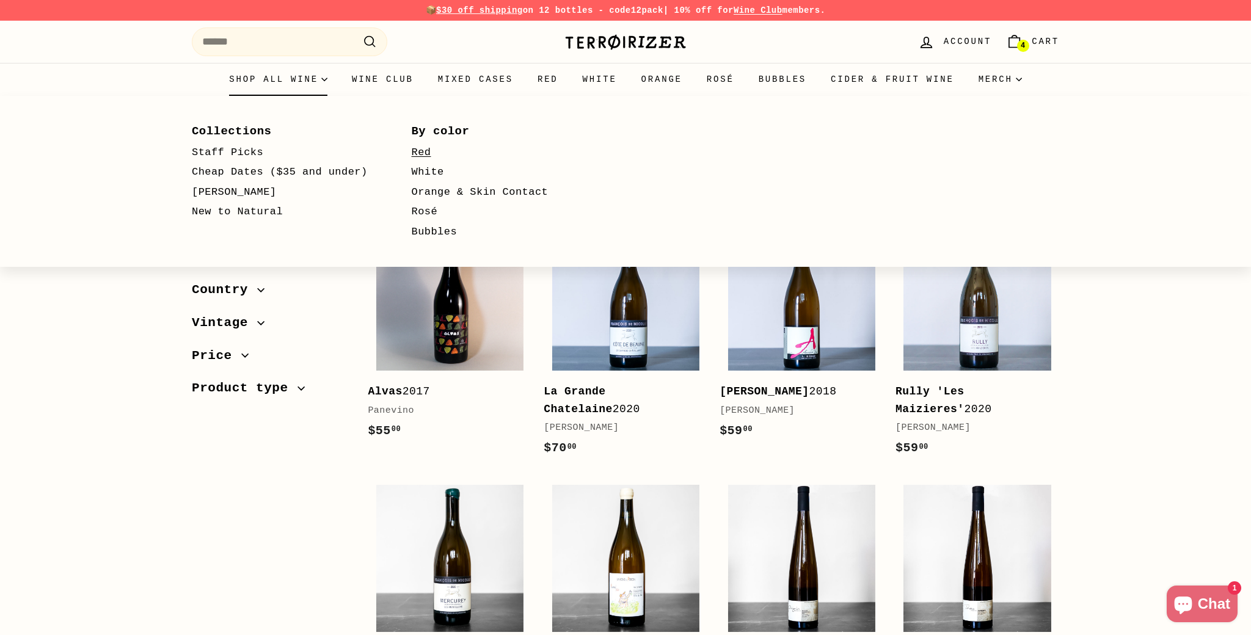
click at [414, 153] on link "Red" at bounding box center [504, 153] width 184 height 20
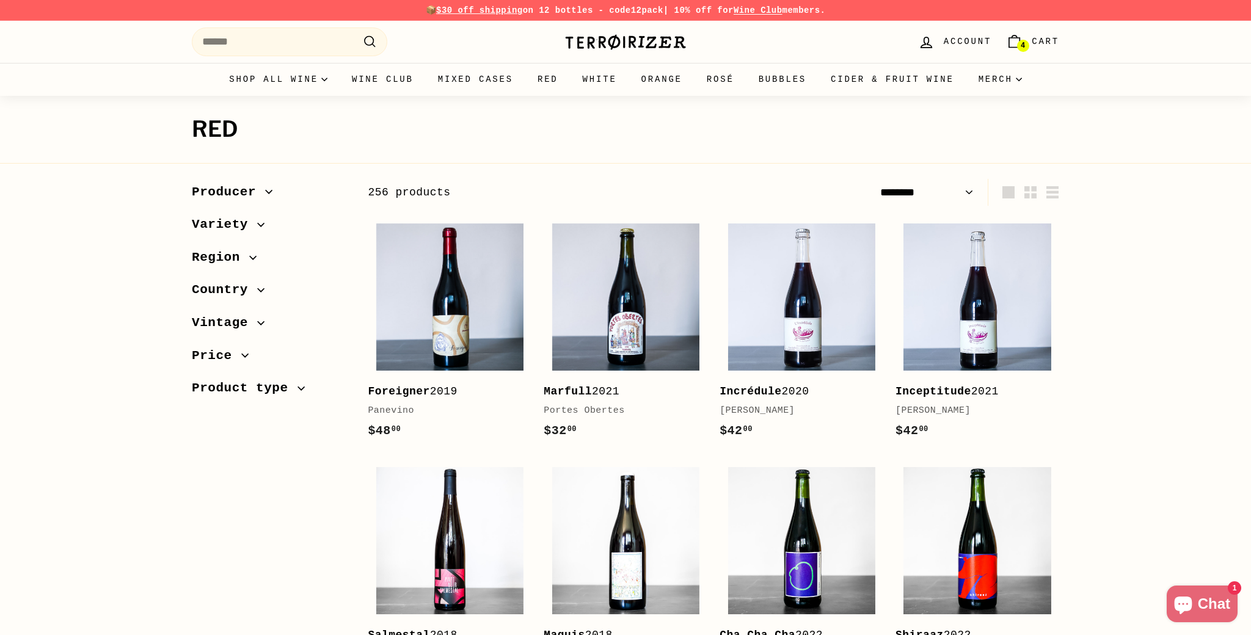
select select "******"
click at [239, 257] on span "Region" at bounding box center [220, 257] width 57 height 21
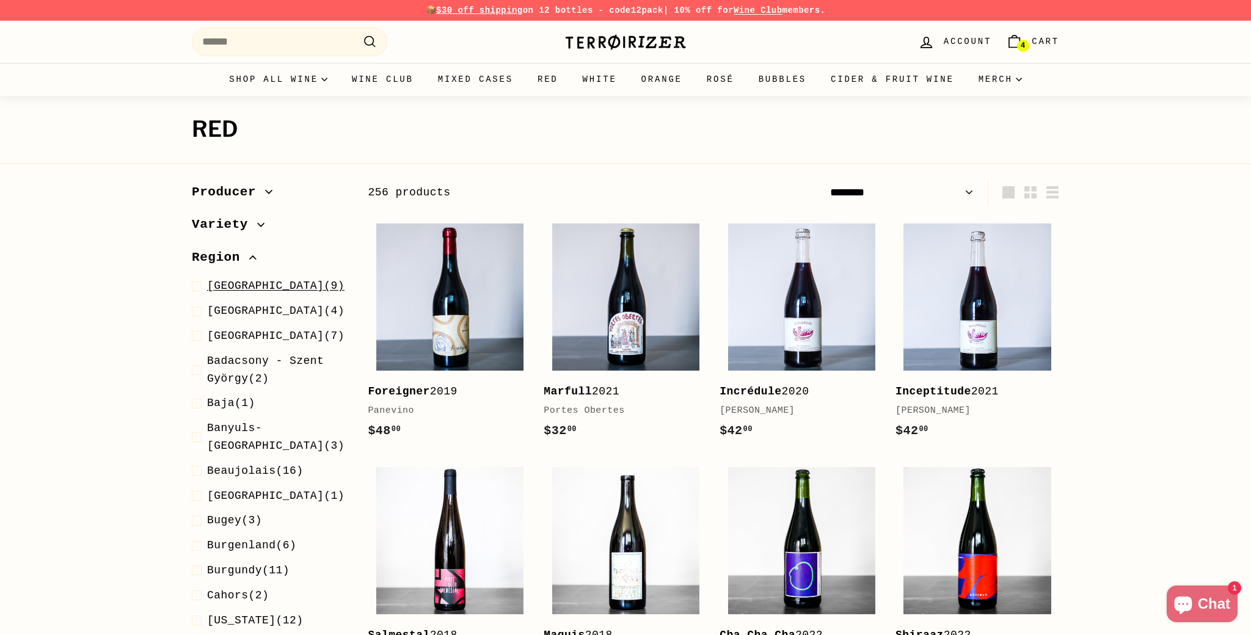
click at [248, 288] on span "Alsace (9)" at bounding box center [275, 286] width 137 height 18
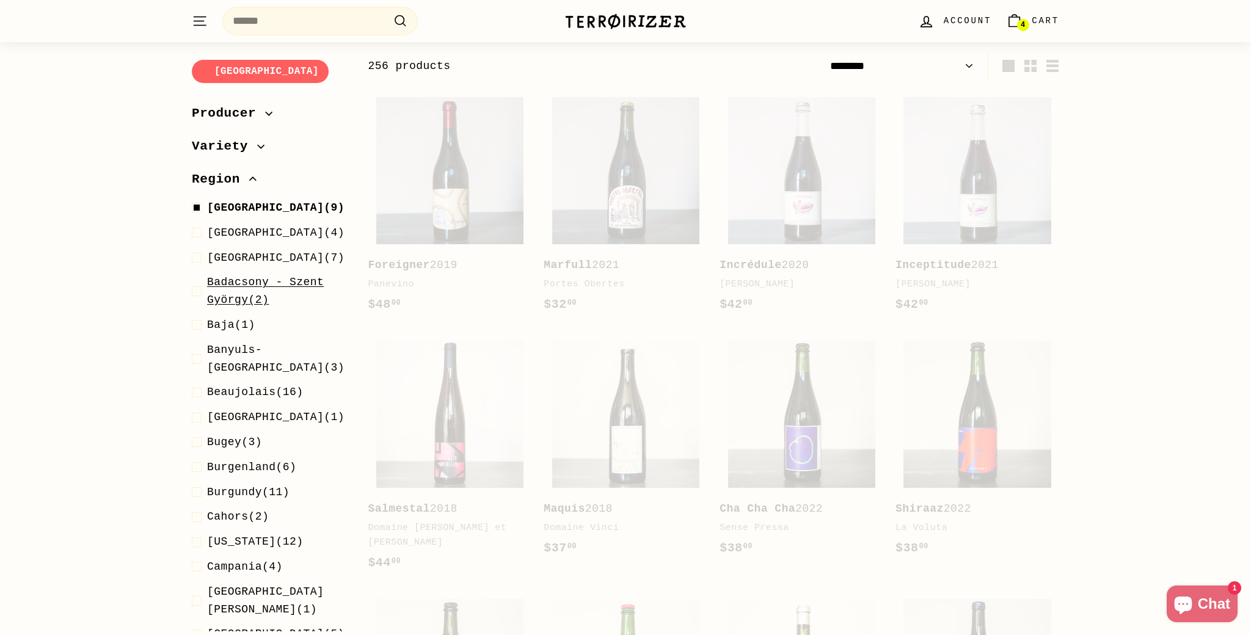
scroll to position [131, 0]
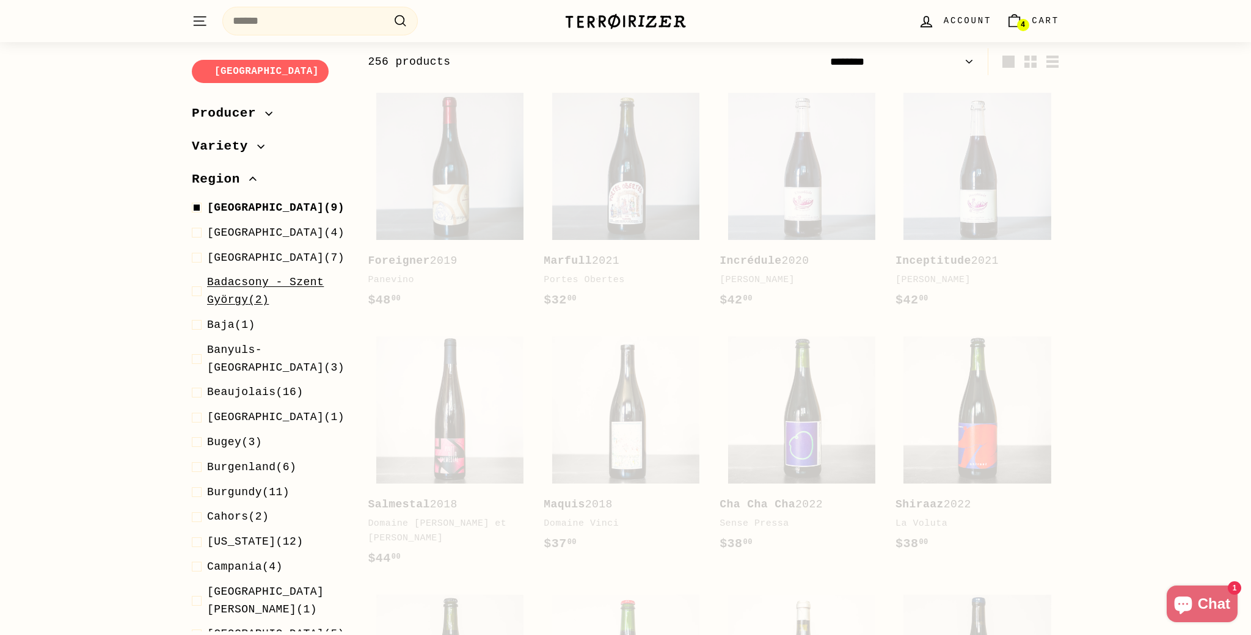
select select "******"
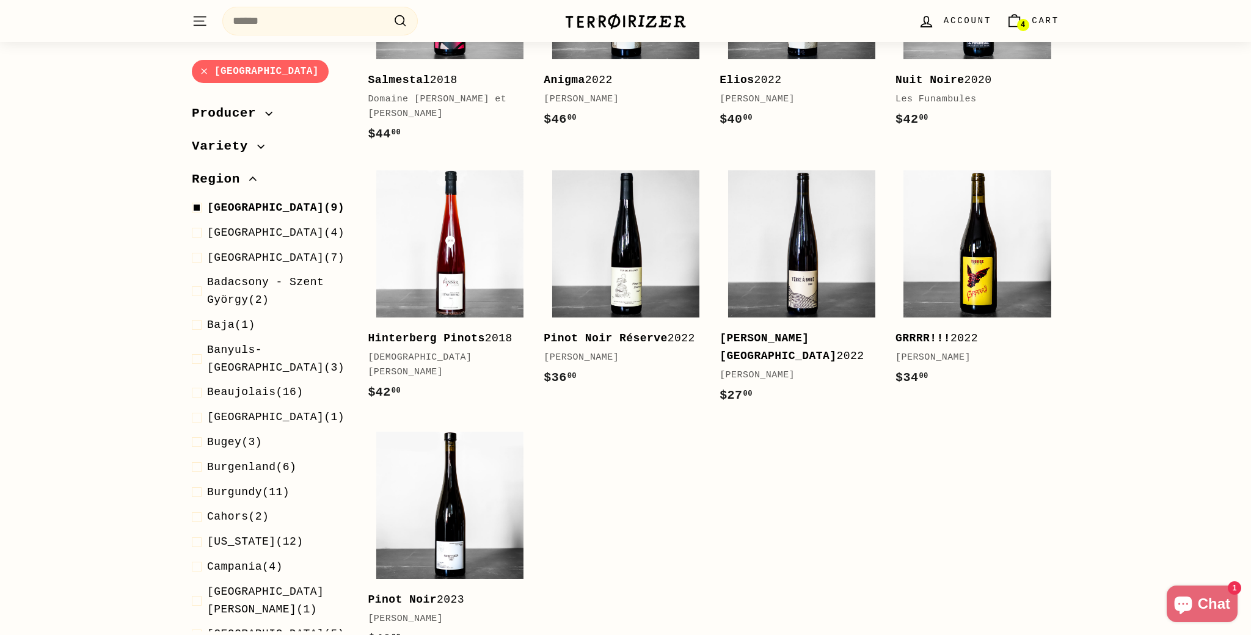
scroll to position [313, 0]
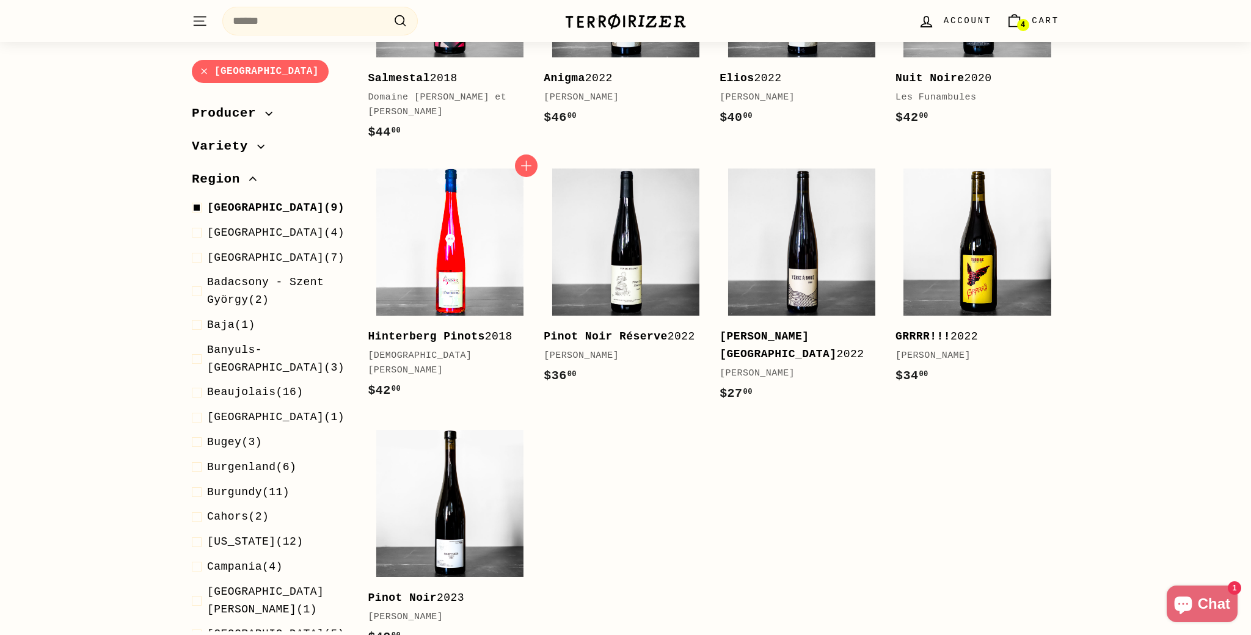
click at [435, 258] on img at bounding box center [449, 242] width 147 height 147
